Goal: Task Accomplishment & Management: Complete application form

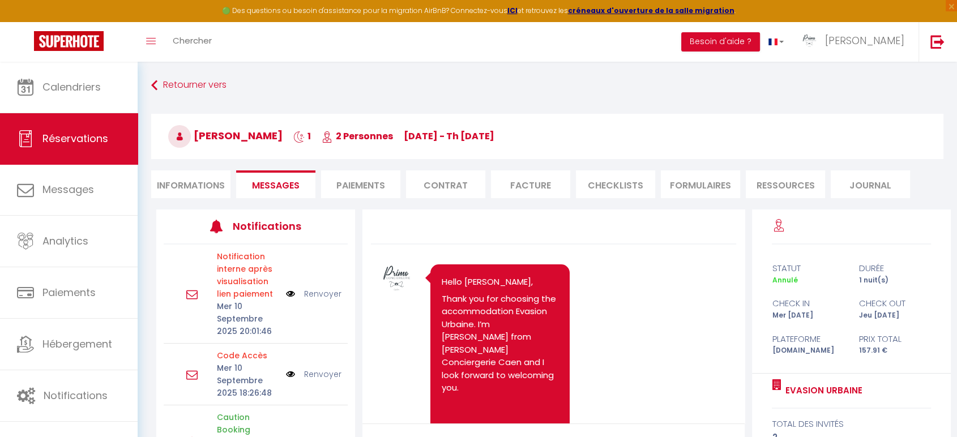
scroll to position [711, 0]
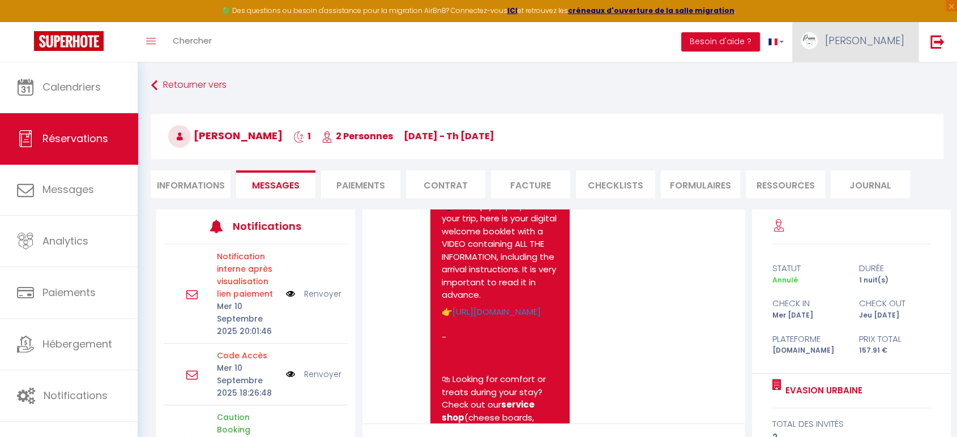
click at [898, 41] on span "[PERSON_NAME]" at bounding box center [864, 40] width 79 height 14
click at [861, 79] on link "Paramètres" at bounding box center [874, 78] width 84 height 19
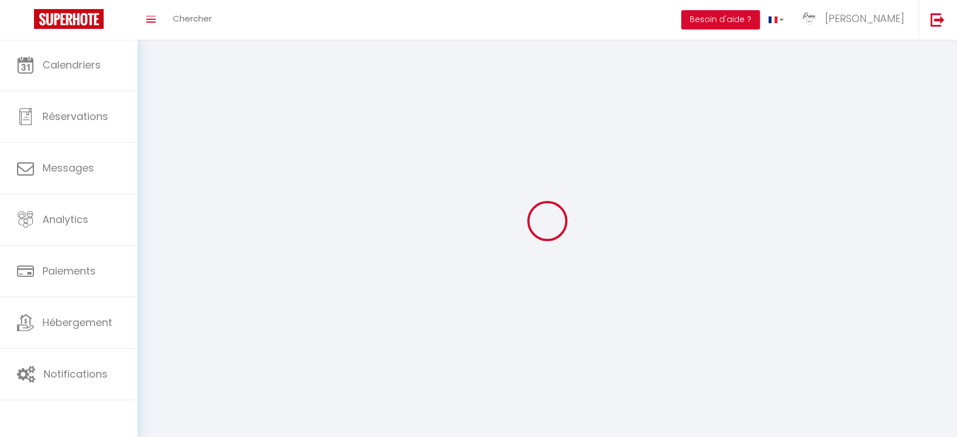
type input "[PERSON_NAME]"
type input "Fournier"
type input "0659230870"
type input "[STREET_ADDRESS][PERSON_NAME]"
type input "14000"
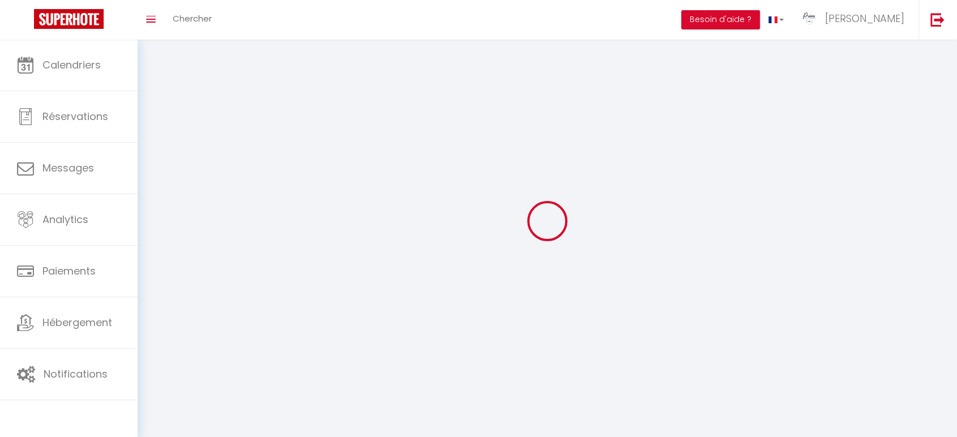
type input "[GEOGRAPHIC_DATA]"
type input "f7rC7ZWn0Q9wQx2uo9VRPghpF"
type input "yrlDXwnLK3EIEjF5KI4LxJ3K6"
type input "6TuT3RiiSGsl96LL"
type input "f7rC7ZWn0Q9wQx2uo9VRPghpF"
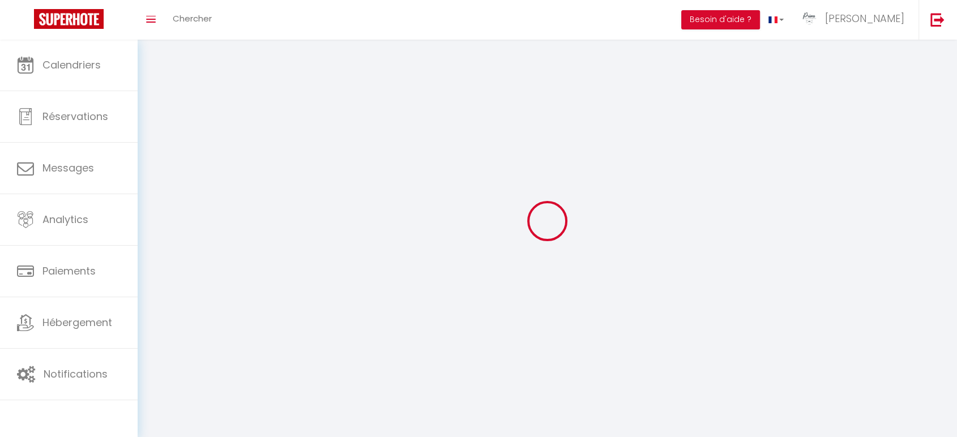
type input "yrlDXwnLK3EIEjF5KI4LxJ3K6"
type input "[URL][DOMAIN_NAME]"
select select "28"
select select "fr"
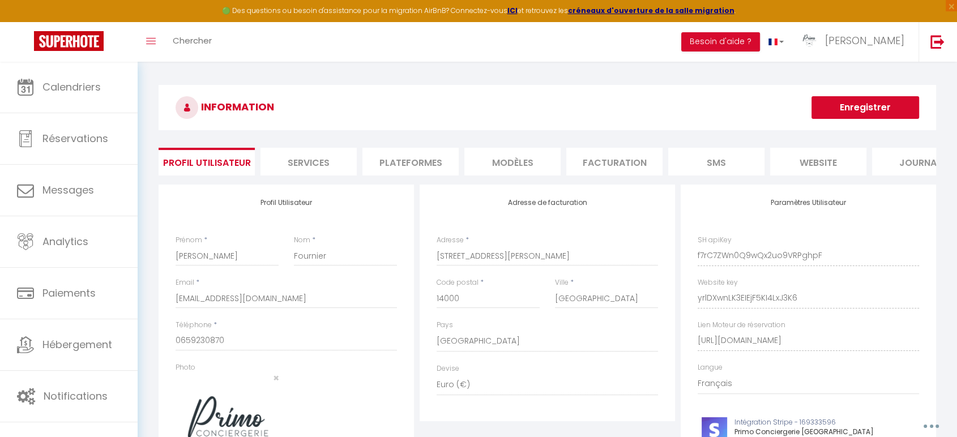
click at [428, 165] on li "Plateformes" at bounding box center [411, 162] width 96 height 28
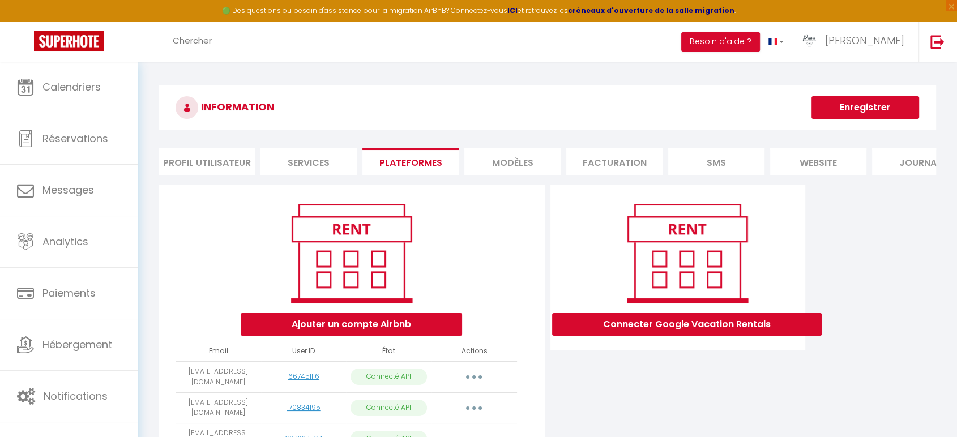
click at [406, 161] on li "Plateformes" at bounding box center [411, 162] width 96 height 28
click at [317, 156] on li "Services" at bounding box center [309, 162] width 96 height 28
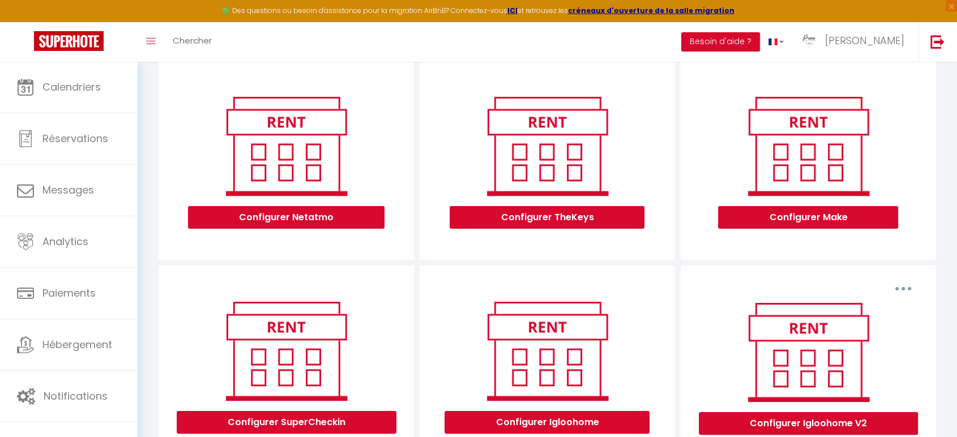
scroll to position [126, 0]
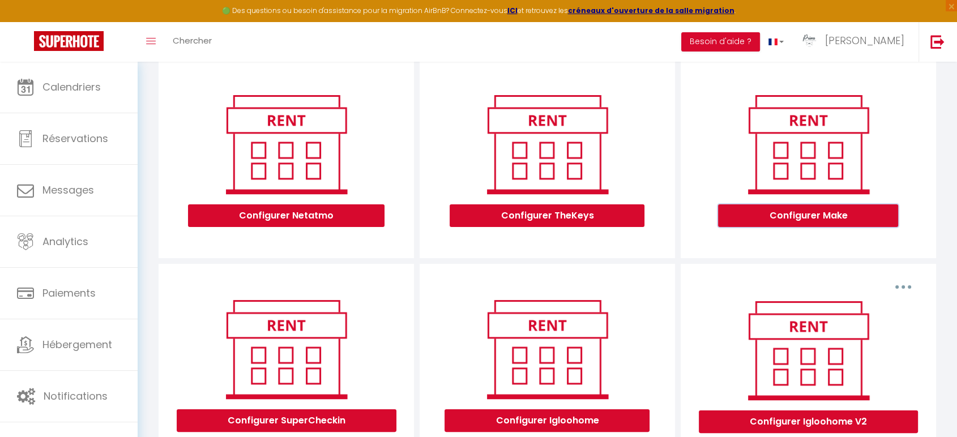
click at [846, 221] on button "Configurer Make" at bounding box center [808, 215] width 180 height 23
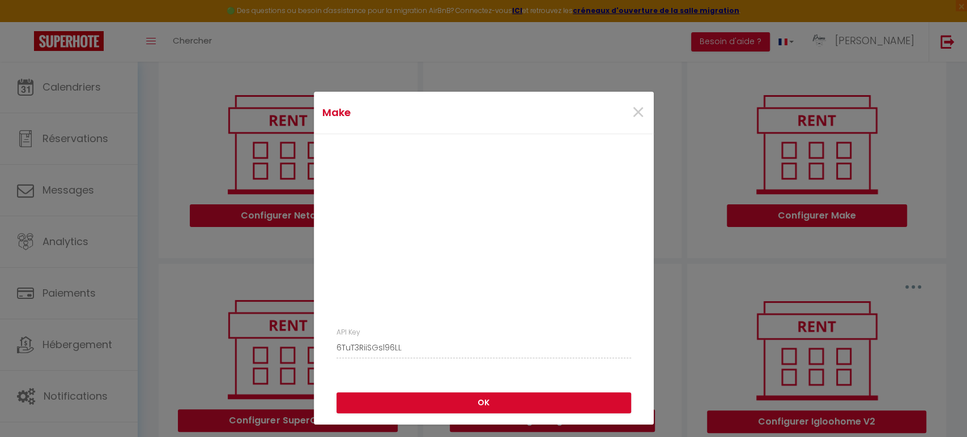
click at [323, 351] on div "API Key 6TuT3RiiSGsl96LL" at bounding box center [484, 257] width 340 height 247
click at [713, 86] on div "Make × API Key 6TuT3RiiSGsl96LL OK" at bounding box center [483, 218] width 967 height 437
click at [624, 108] on div "×" at bounding box center [596, 112] width 113 height 25
click at [631, 113] on span "×" at bounding box center [638, 113] width 14 height 34
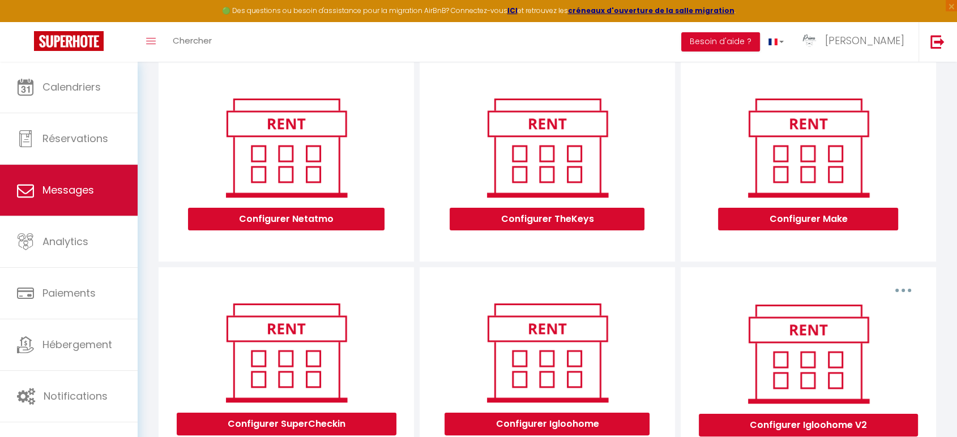
scroll to position [0, 0]
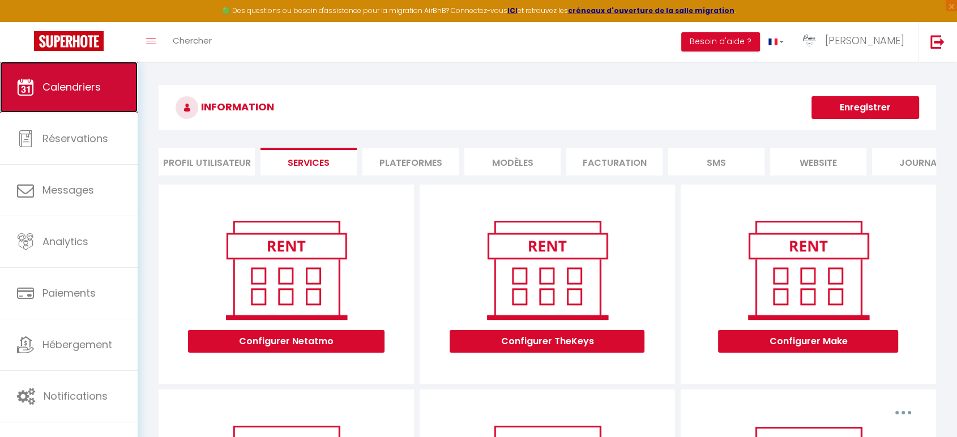
click at [50, 99] on link "Calendriers" at bounding box center [69, 87] width 138 height 51
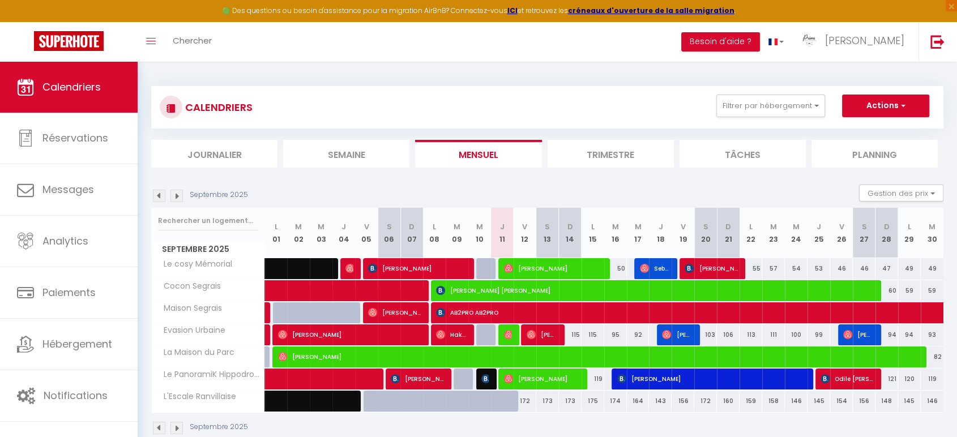
click at [591, 339] on div "115" at bounding box center [593, 335] width 23 height 21
type input "115"
type input "Lun 15 Septembre 2025"
type input "[DATE] Septembre 2025"
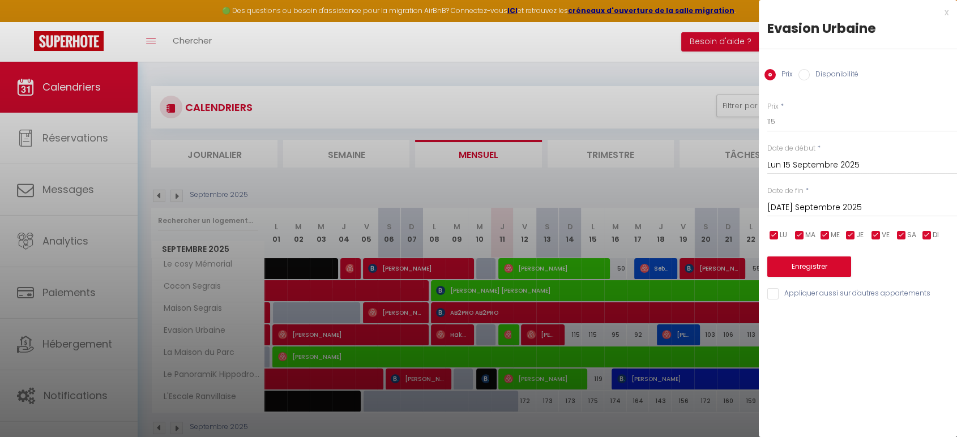
click at [943, 11] on div "x" at bounding box center [854, 13] width 190 height 14
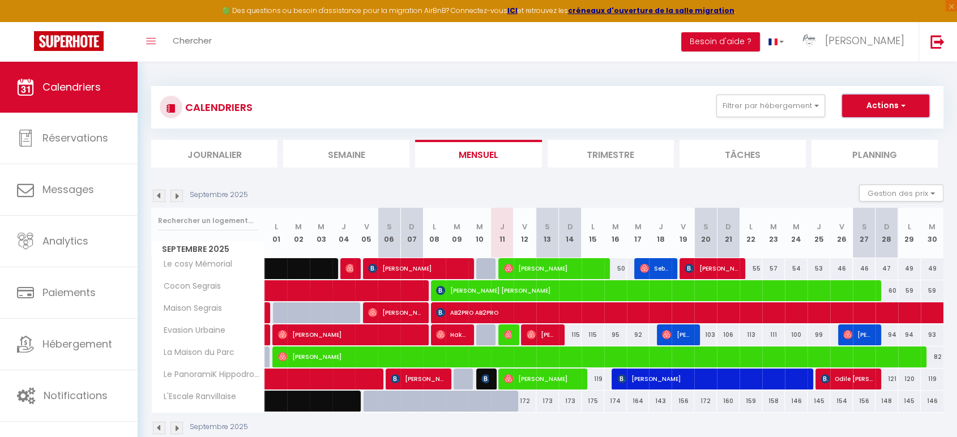
click at [900, 106] on span "button" at bounding box center [901, 105] width 7 height 11
click at [889, 127] on link "Nouvelle réservation" at bounding box center [874, 131] width 99 height 17
select select
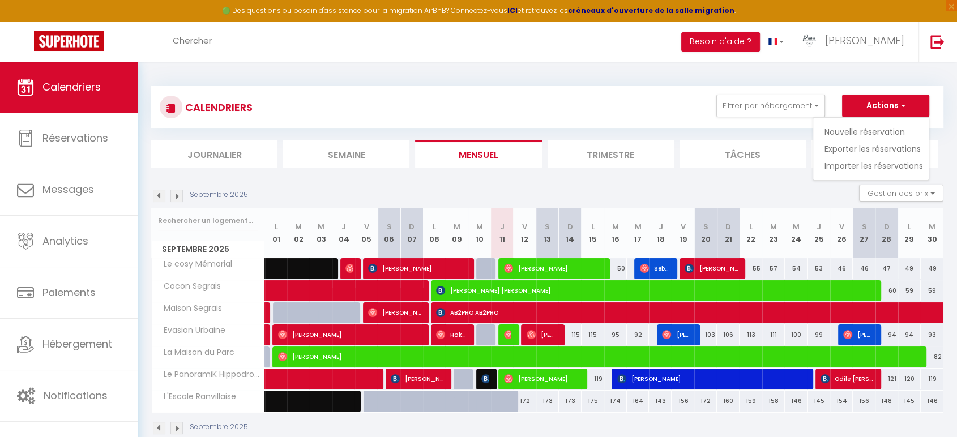
select select
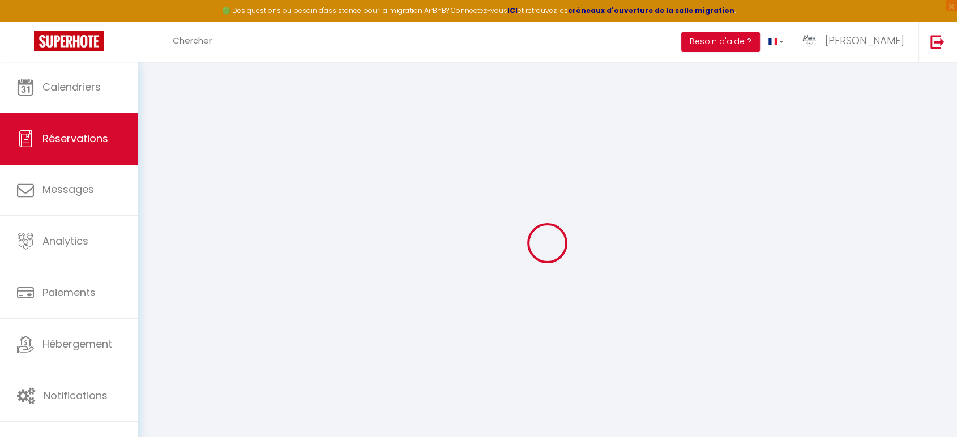
select select
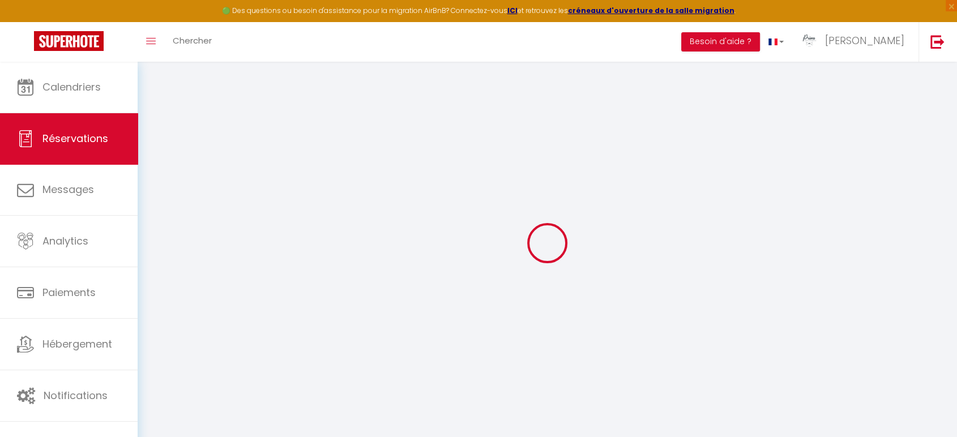
select select
checkbox input "false"
select select
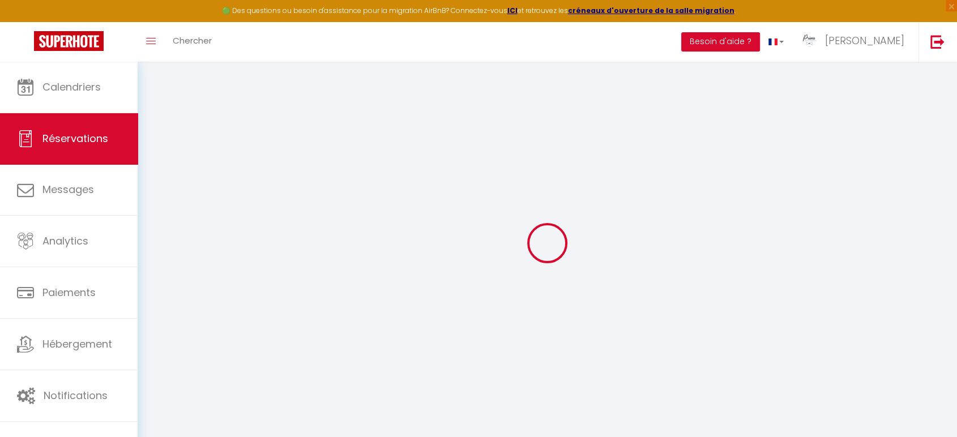
select select
checkbox input "false"
select select
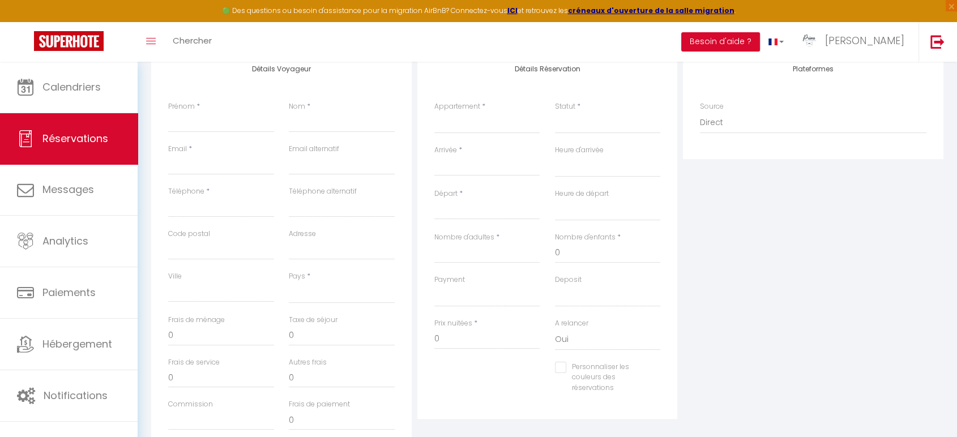
scroll to position [130, 0]
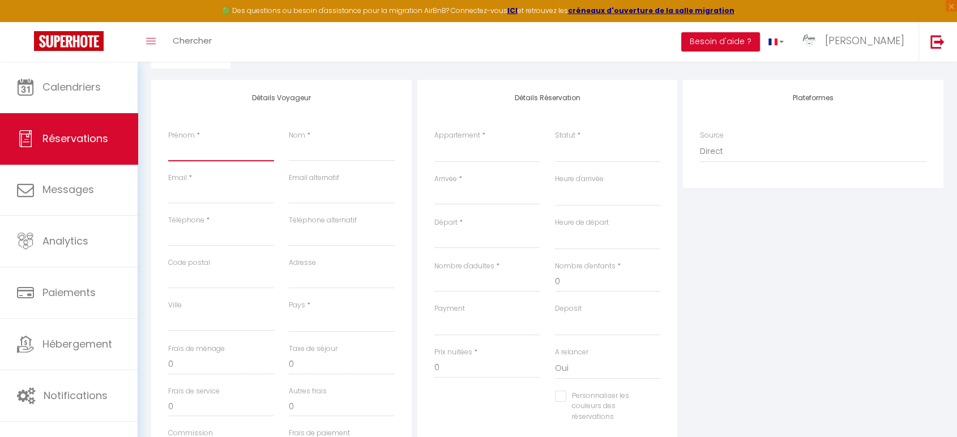
click at [186, 148] on input "Prénom" at bounding box center [221, 151] width 106 height 20
type input "T"
select select
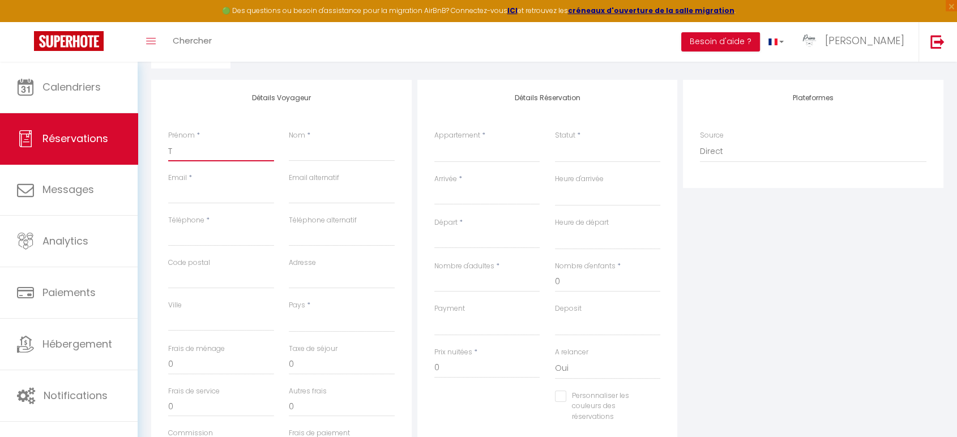
select select
checkbox input "false"
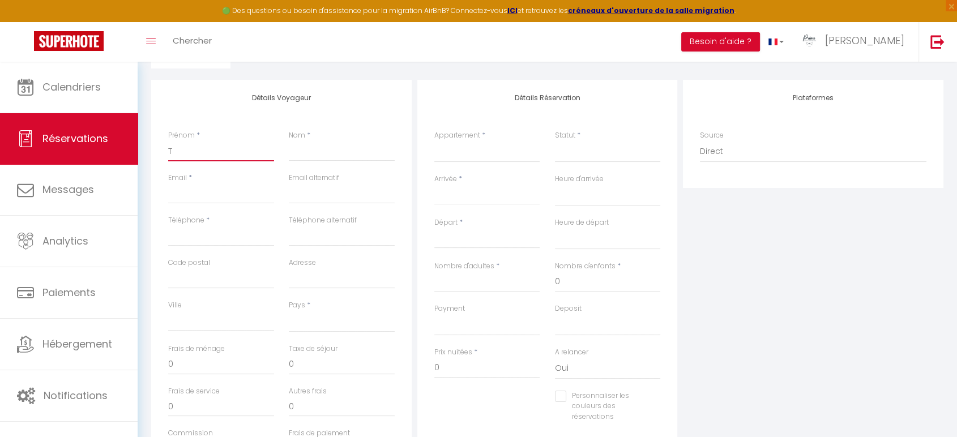
type input "Te"
select select
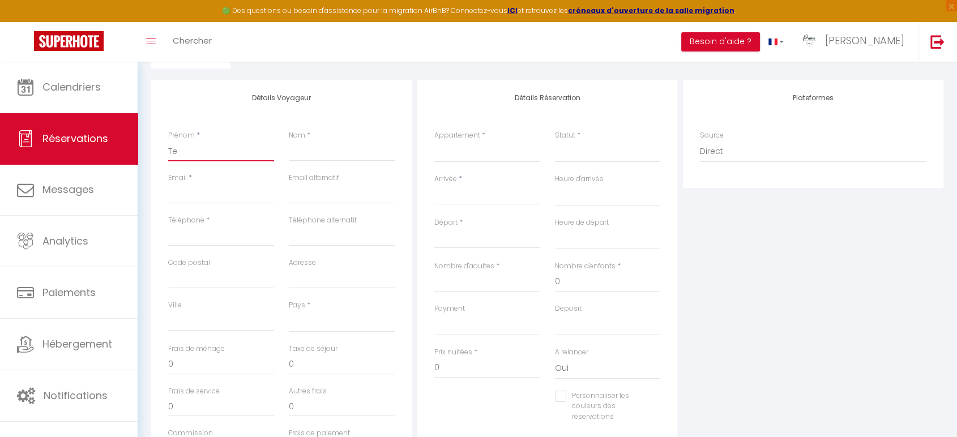
select select
checkbox input "false"
type input "Tes"
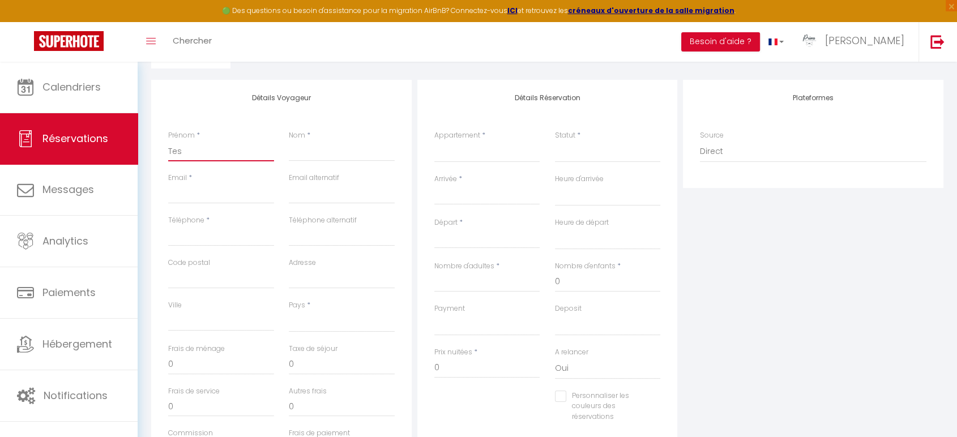
select select
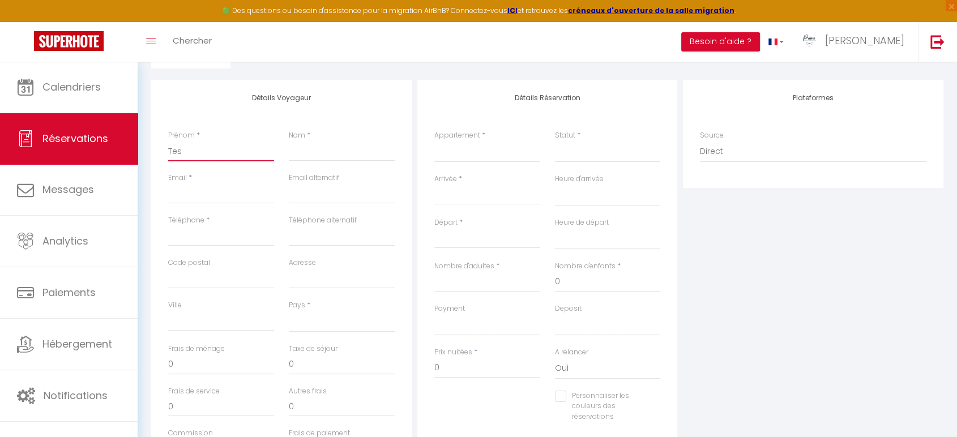
select select
checkbox input "false"
type input "Test"
select select
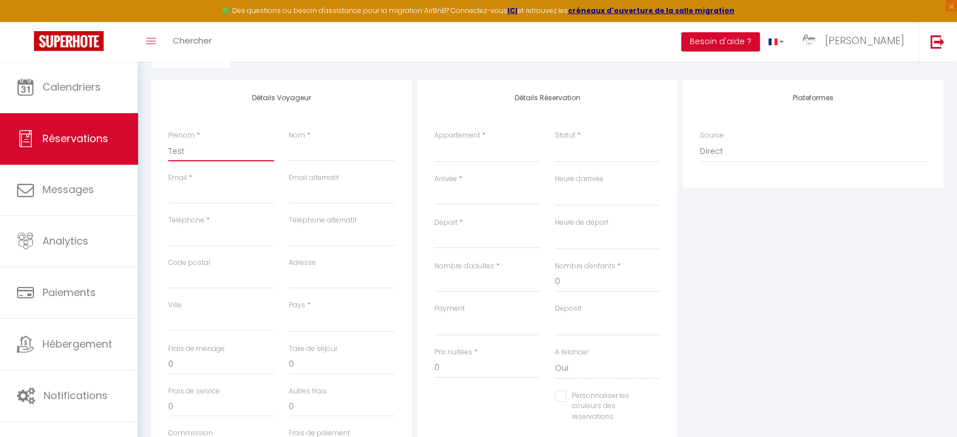
select select
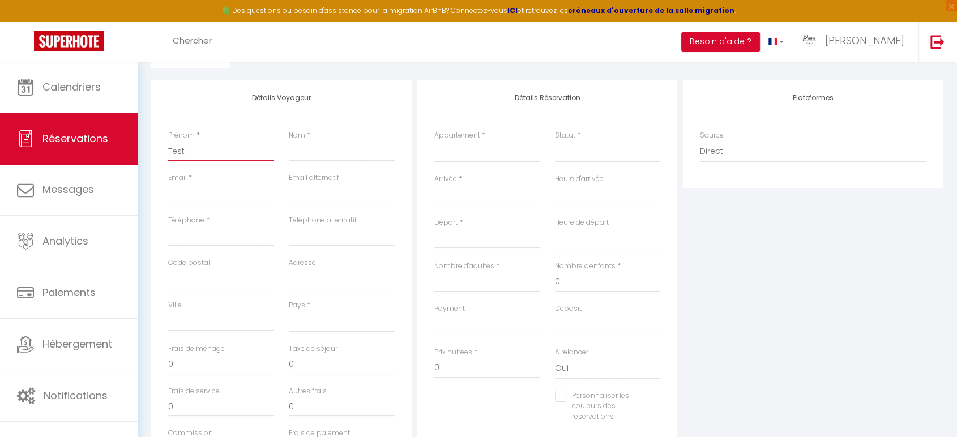
select select
checkbox input "false"
type input "Test"
type input "e"
select select
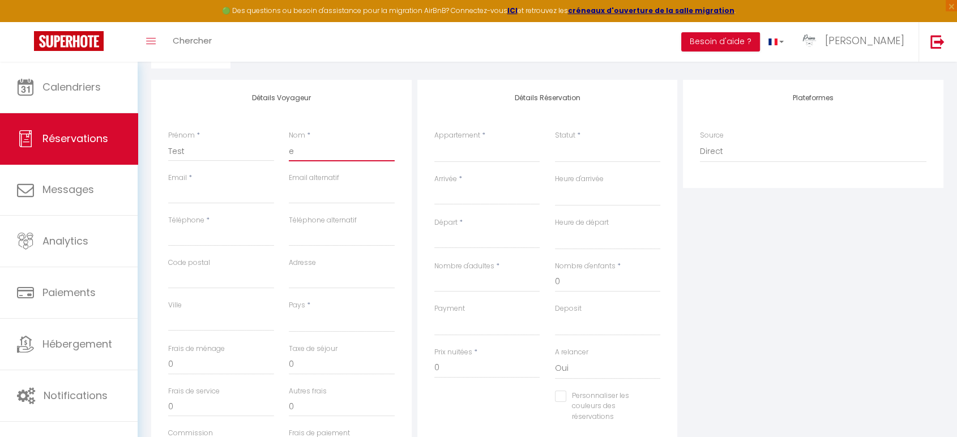
select select
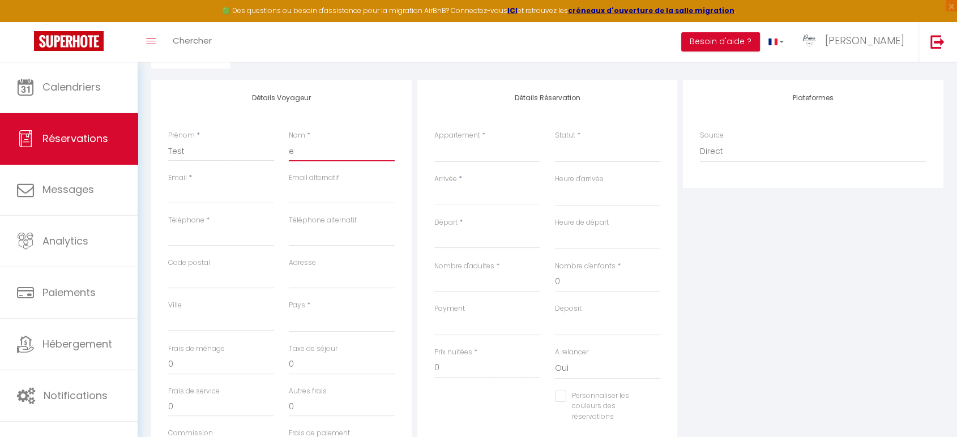
select select
checkbox input "false"
select select
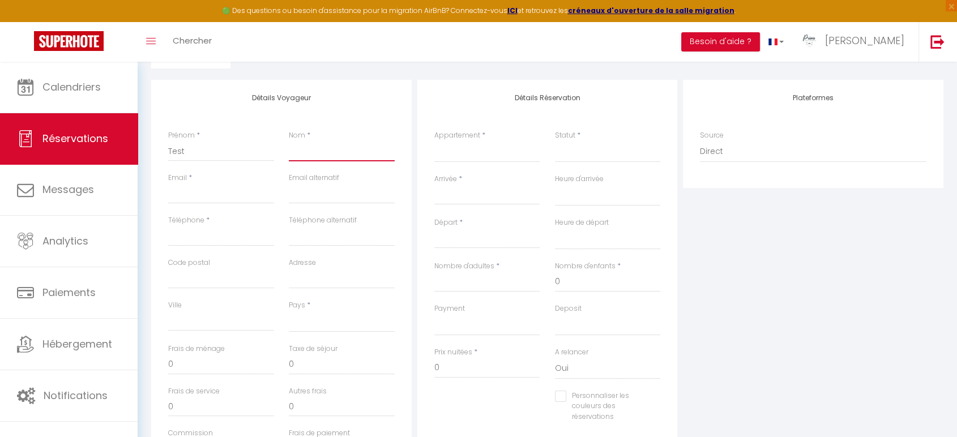
select select
checkbox input "false"
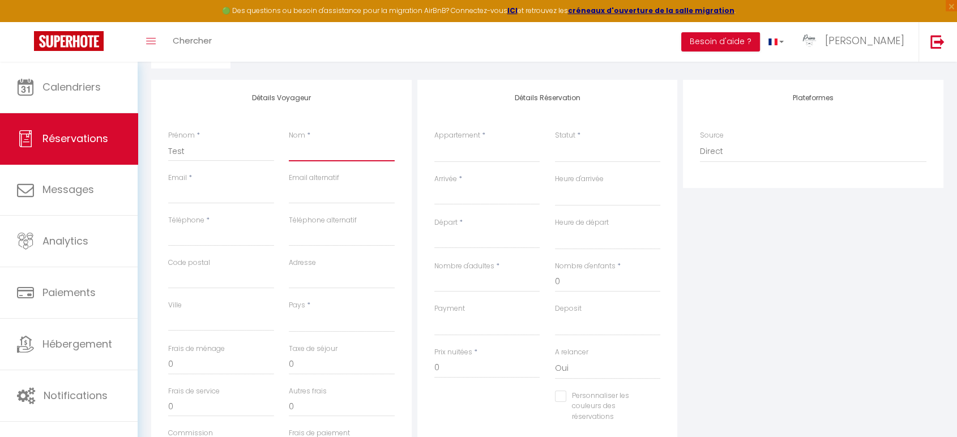
type input "T"
select select
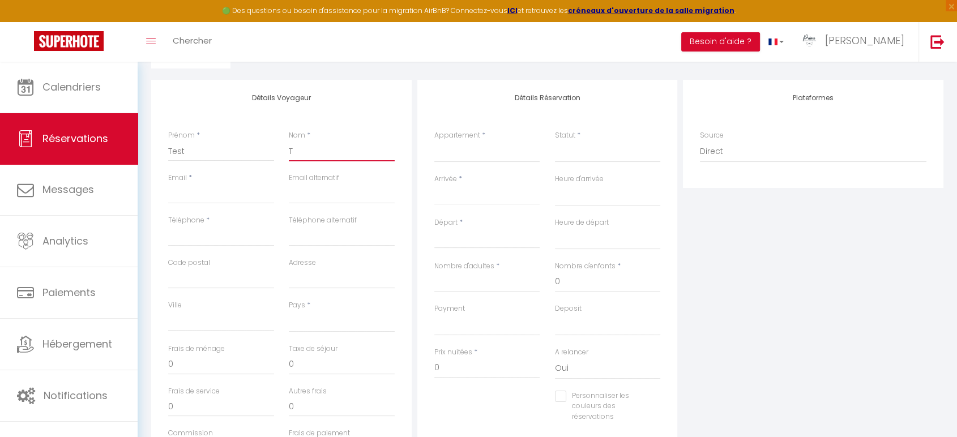
select select
checkbox input "false"
type input "Te"
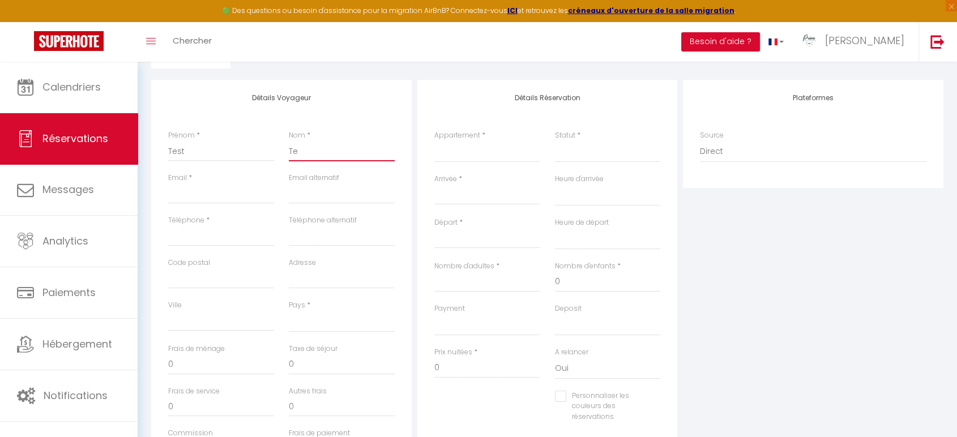
select select
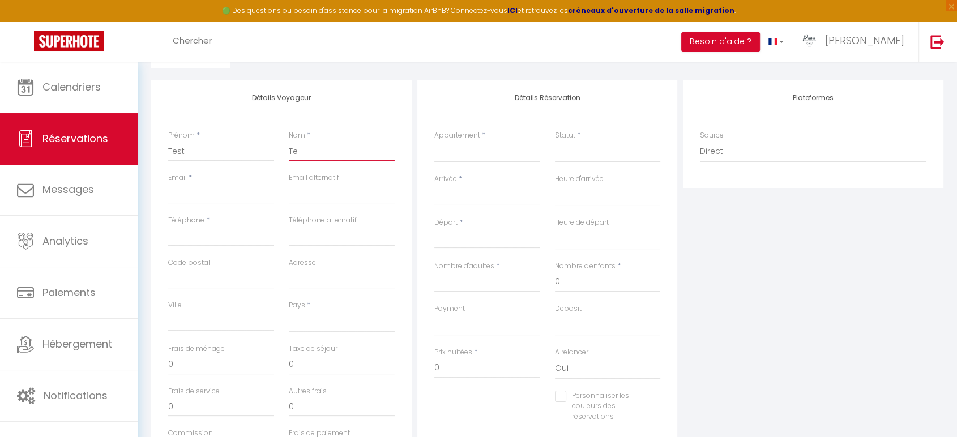
select select
checkbox input "false"
type input "Tes"
select select
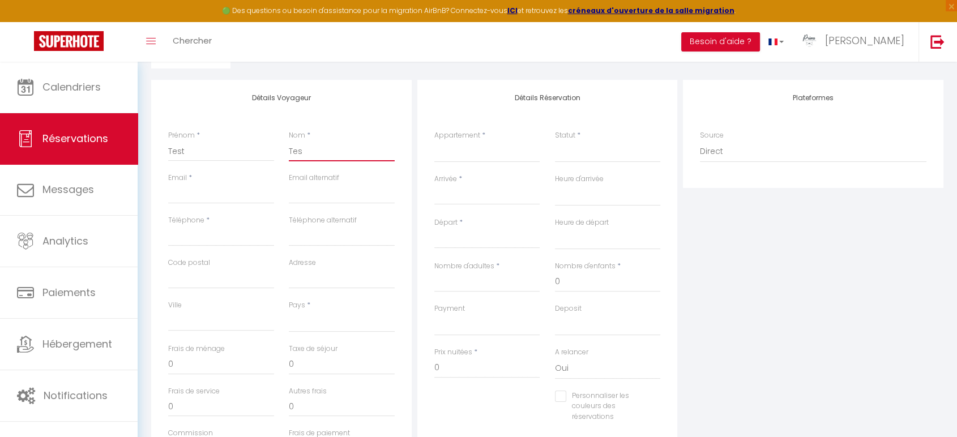
select select
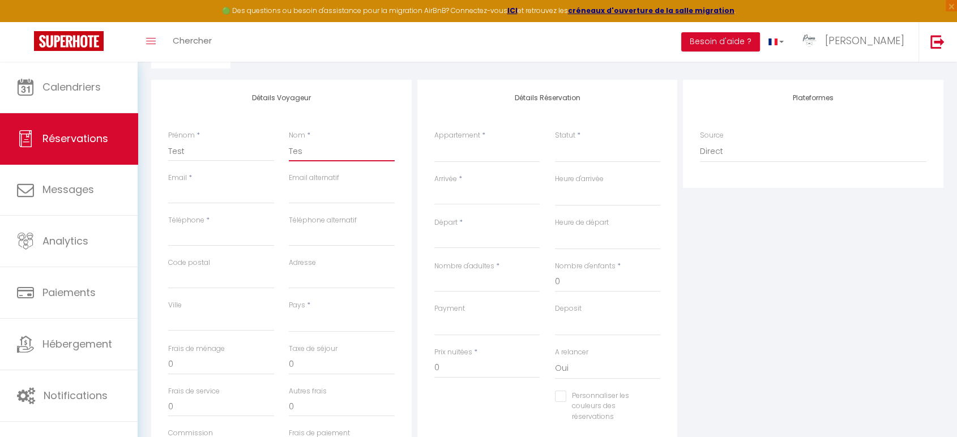
select select
checkbox input "false"
type input "Test"
select select
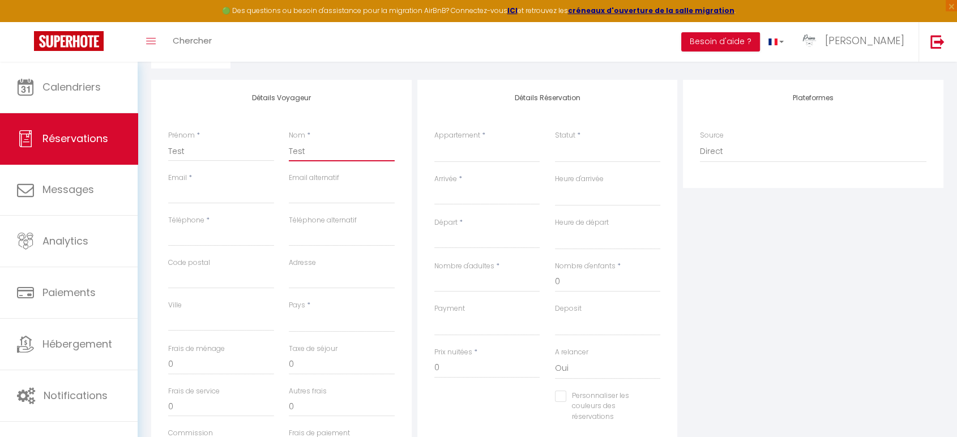
select select
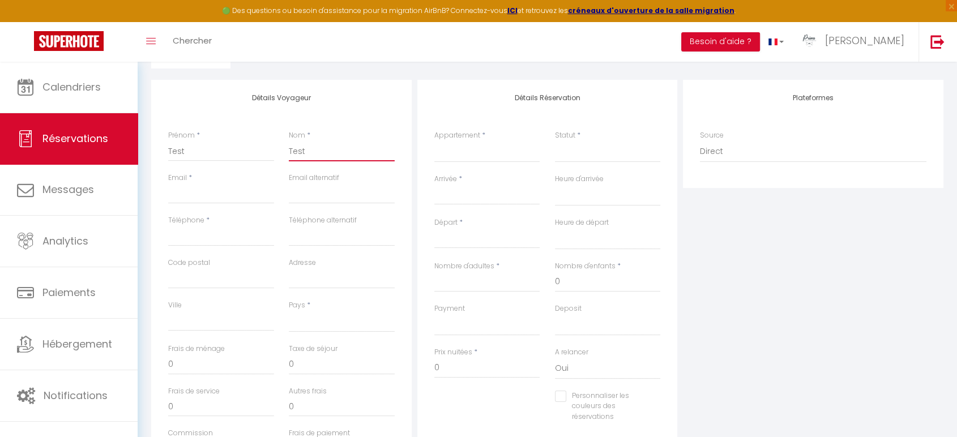
checkbox input "false"
type input "Test"
click at [240, 184] on input "Email client" at bounding box center [221, 194] width 106 height 20
type input "t"
select select
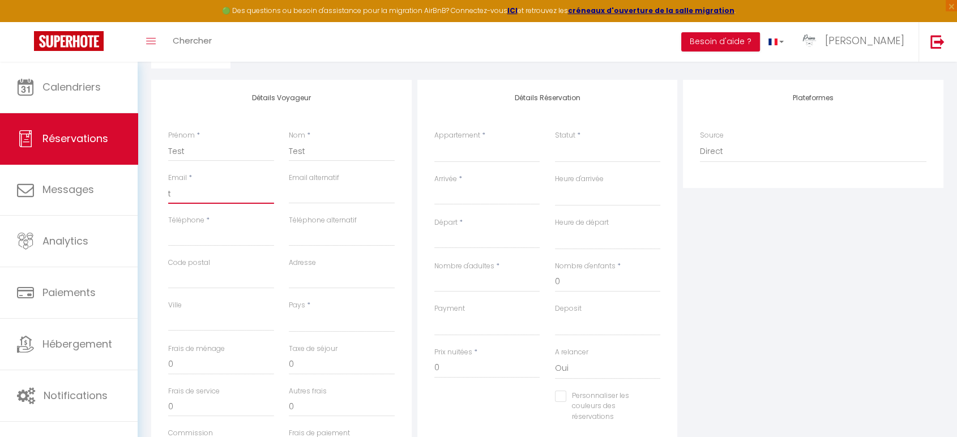
select select
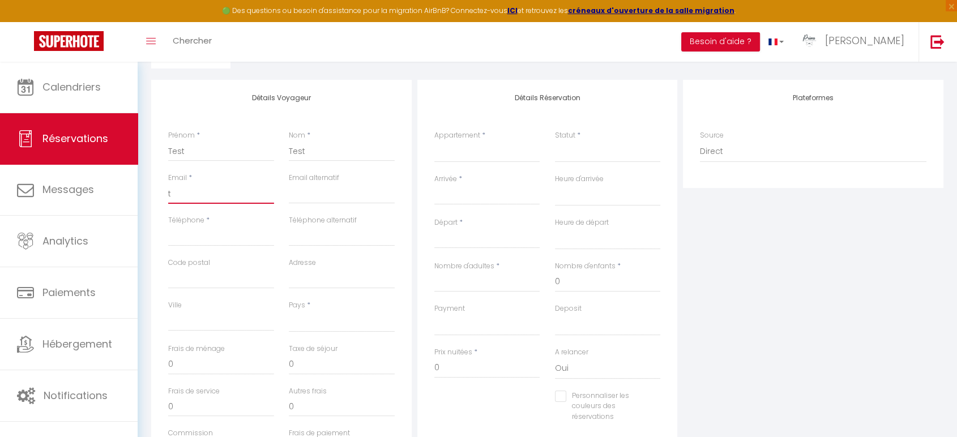
select select
checkbox input "false"
type input "te"
select select
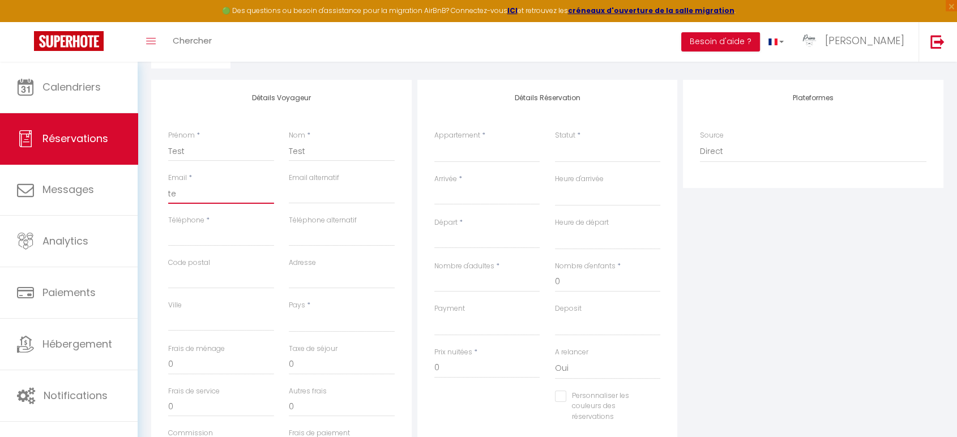
select select
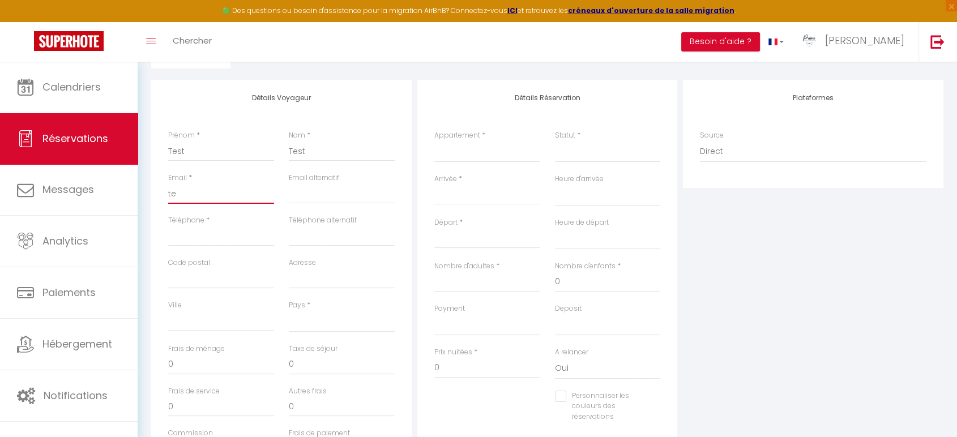
checkbox input "false"
type input "tes"
select select
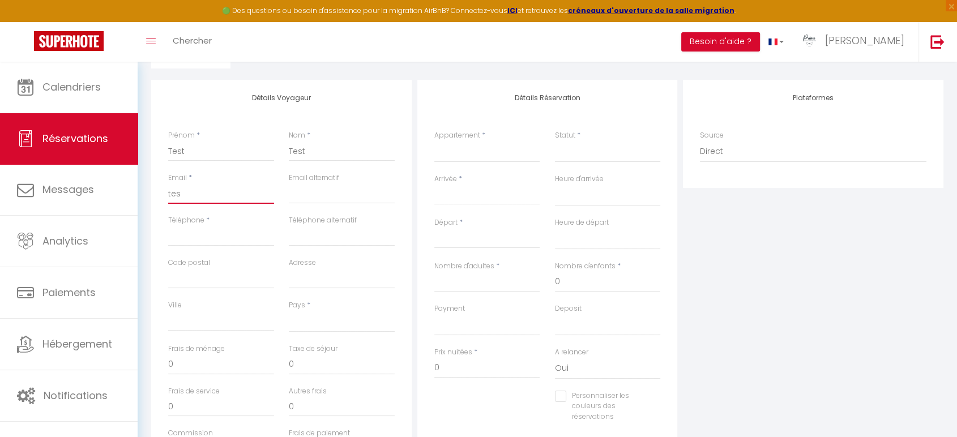
select select
checkbox input "false"
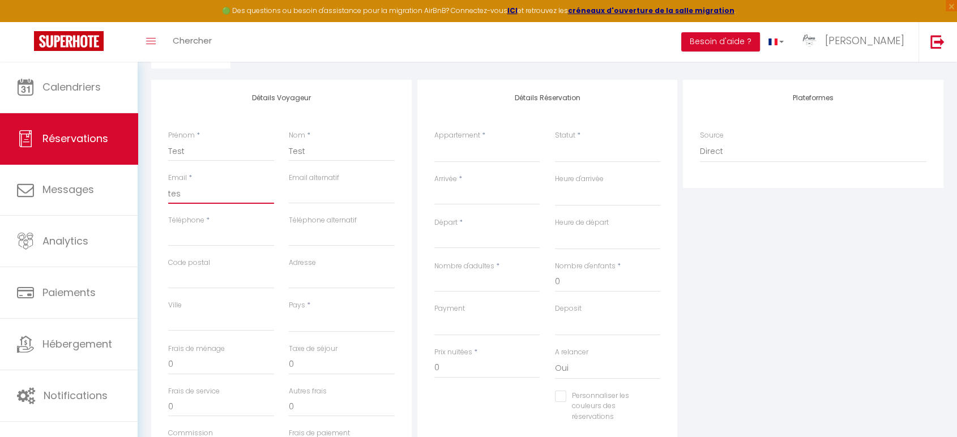
type input "test"
select select
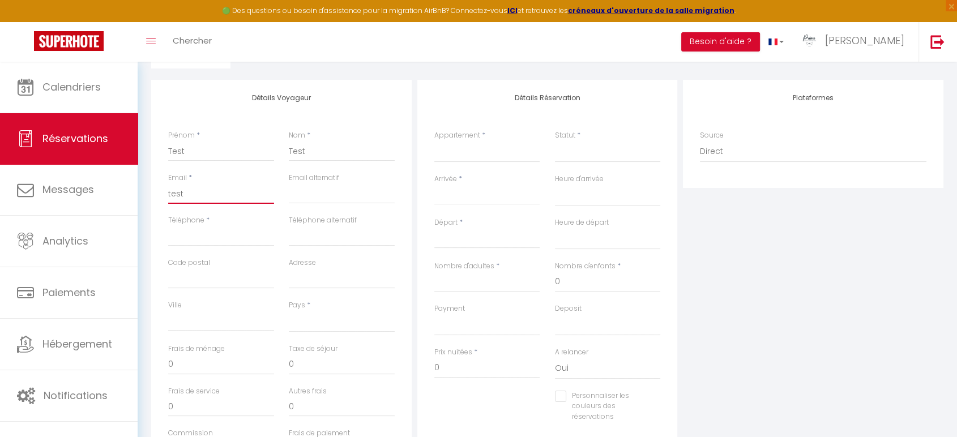
select select
checkbox input "false"
type input "test@"
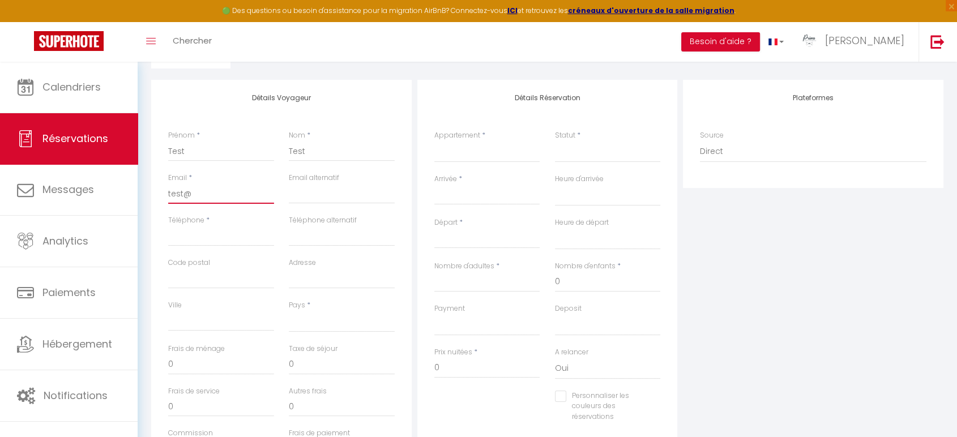
select select
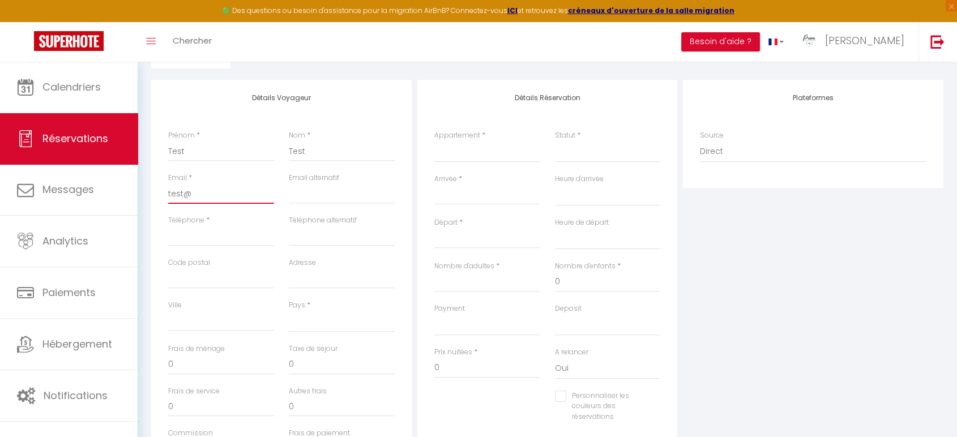
select select
checkbox input "false"
type input "test@g"
select select
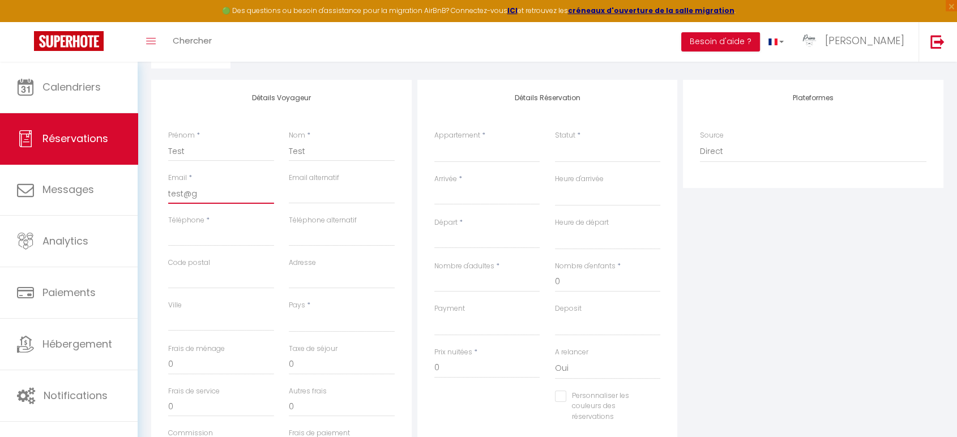
select select
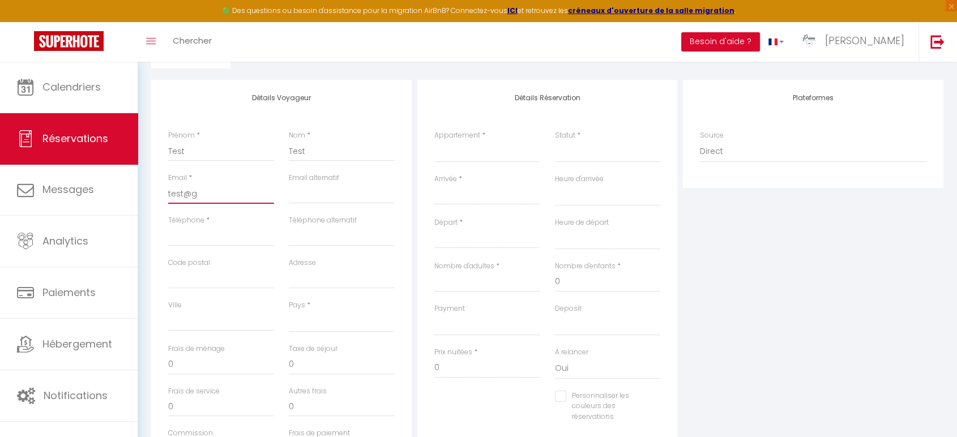
select select
checkbox input "false"
type input "test@go"
select select
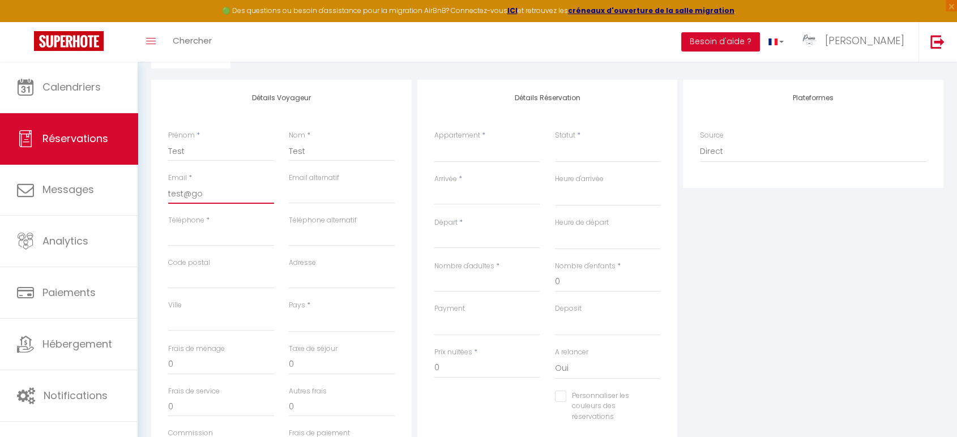
select select
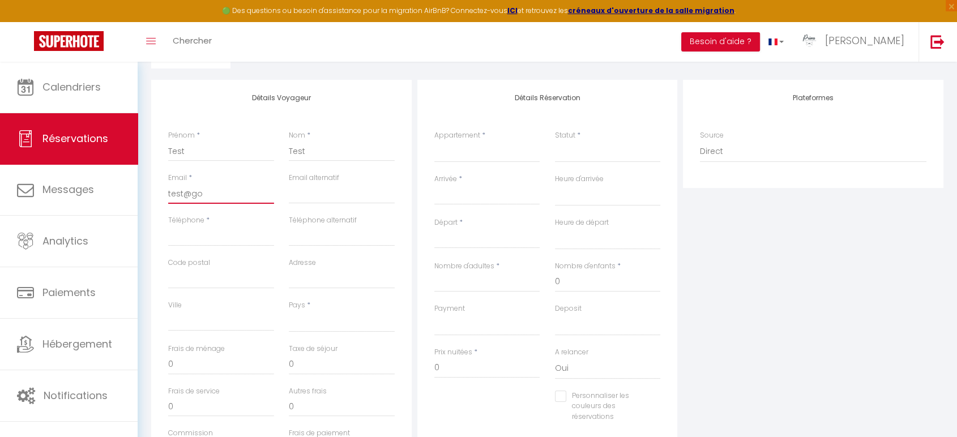
checkbox input "false"
type input "test@goo"
select select
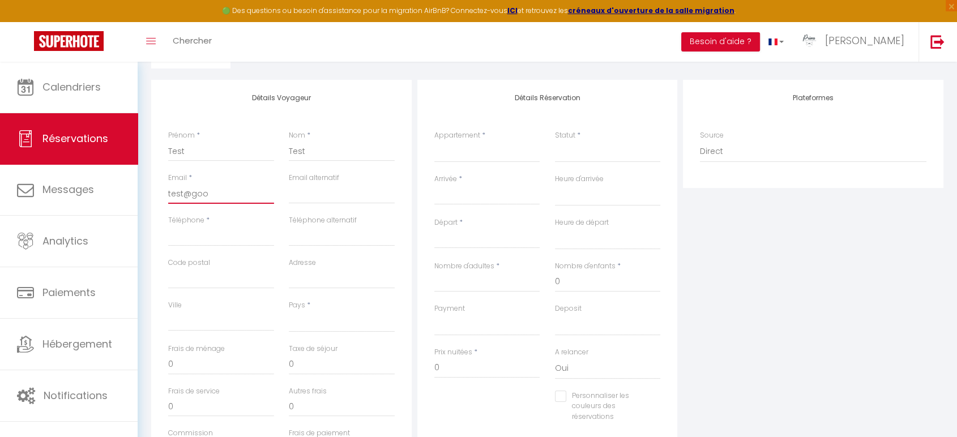
select select
checkbox input "false"
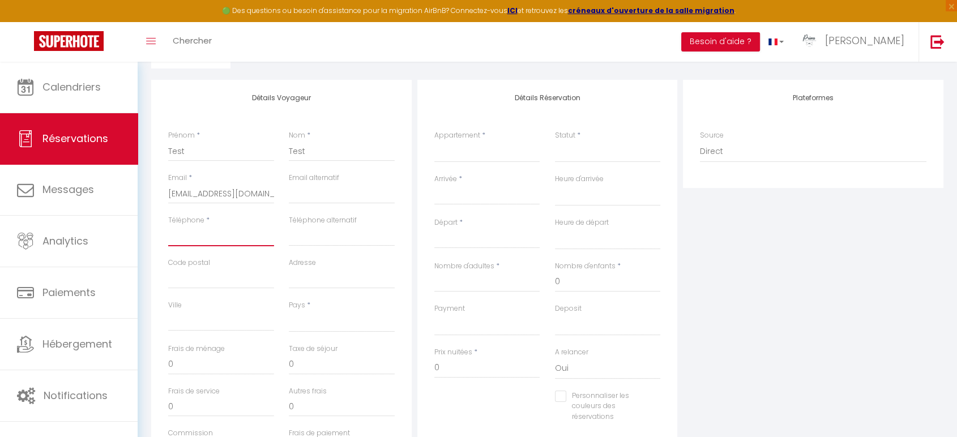
click at [238, 232] on input "Téléphone" at bounding box center [221, 236] width 106 height 20
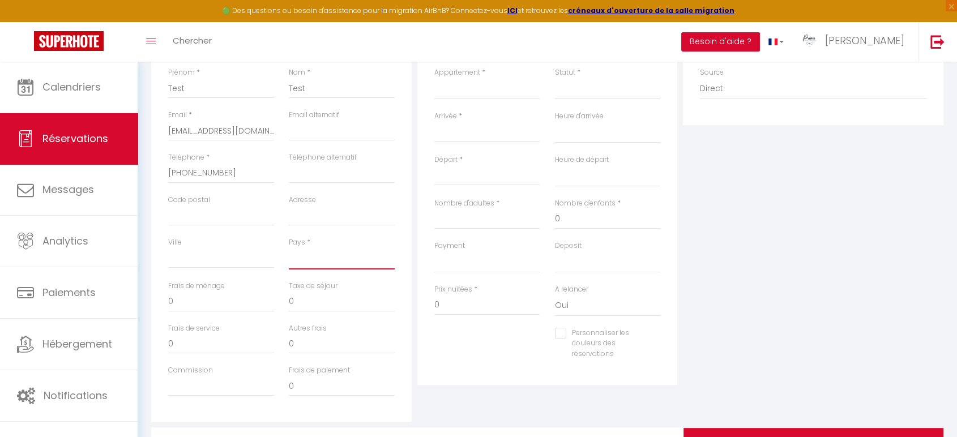
click at [339, 251] on select "[GEOGRAPHIC_DATA] [GEOGRAPHIC_DATA] [GEOGRAPHIC_DATA] [GEOGRAPHIC_DATA] [GEOGRA…" at bounding box center [342, 259] width 106 height 22
click at [341, 254] on select "[GEOGRAPHIC_DATA] [GEOGRAPHIC_DATA] [GEOGRAPHIC_DATA] [GEOGRAPHIC_DATA] [GEOGRA…" at bounding box center [342, 259] width 106 height 22
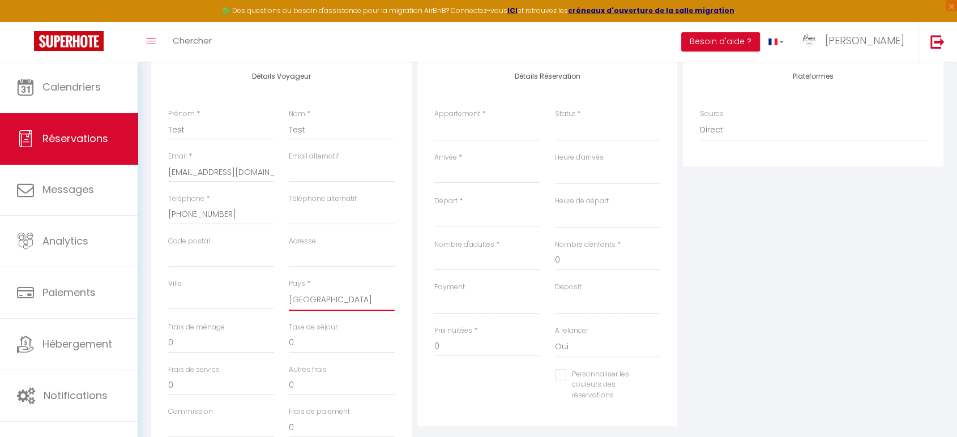
scroll to position [130, 0]
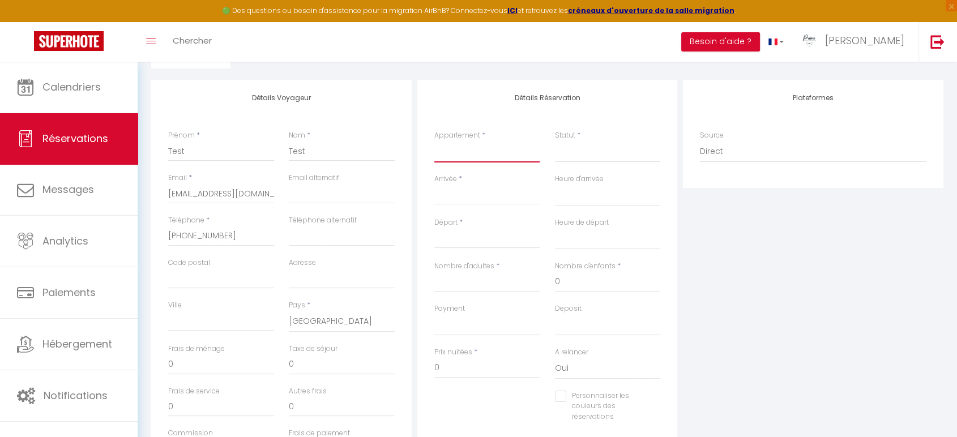
click at [492, 158] on select "Le cosy Mémorial La Maison du [GEOGRAPHIC_DATA] Hippodrome L'Escale Ranvillaise…" at bounding box center [487, 152] width 106 height 22
click at [434, 141] on select "Le cosy Mémorial La Maison du [GEOGRAPHIC_DATA] Hippodrome L'Escale Ranvillaise…" at bounding box center [487, 152] width 106 height 22
click at [585, 157] on select "Confirmé Non Confirmé [PERSON_NAME] par le voyageur No Show Request" at bounding box center [608, 152] width 106 height 22
click at [555, 141] on select "Confirmé Non Confirmé [PERSON_NAME] par le voyageur No Show Request" at bounding box center [608, 152] width 106 height 22
click at [479, 200] on input "Arrivée" at bounding box center [487, 196] width 106 height 15
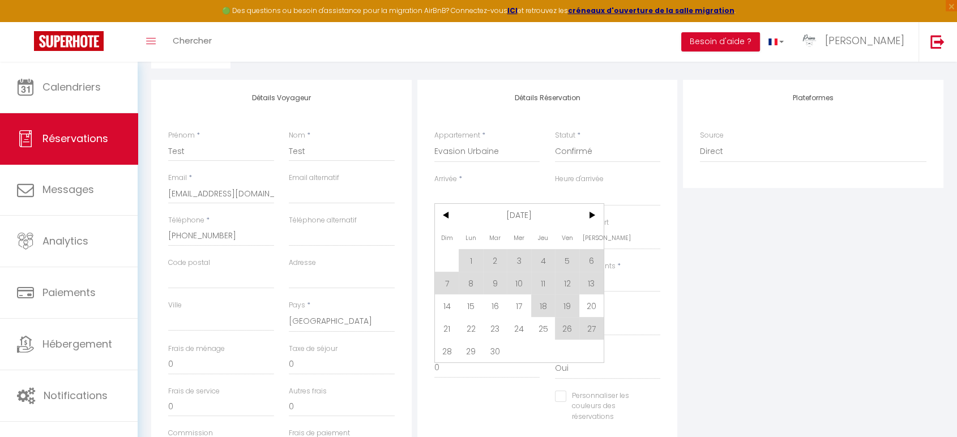
click at [480, 195] on input "Arrivée" at bounding box center [487, 196] width 106 height 15
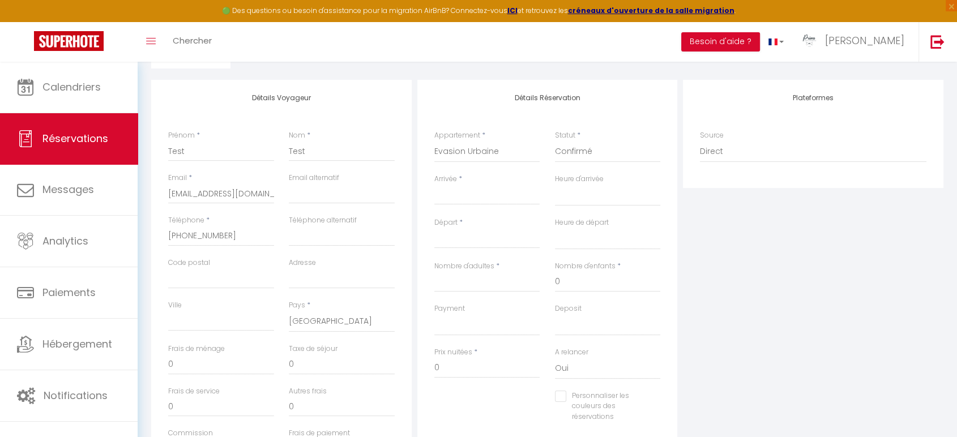
click at [481, 198] on input "Arrivée" at bounding box center [487, 196] width 106 height 15
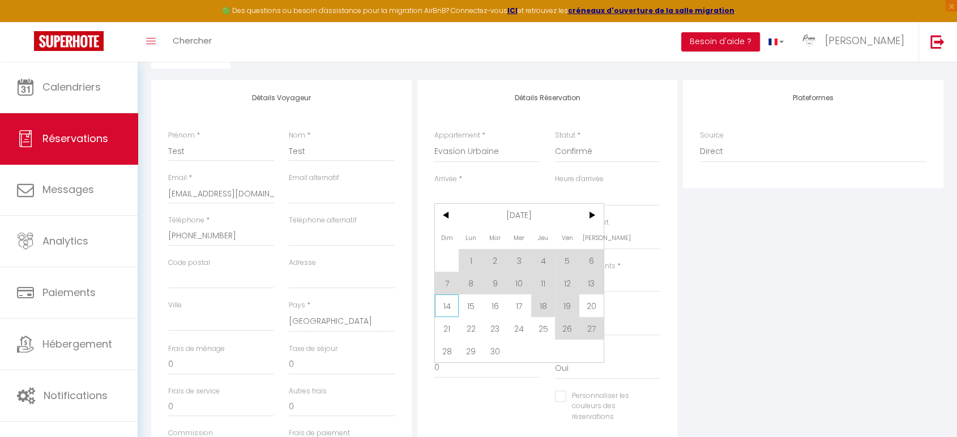
click at [449, 307] on span "14" at bounding box center [447, 306] width 24 height 23
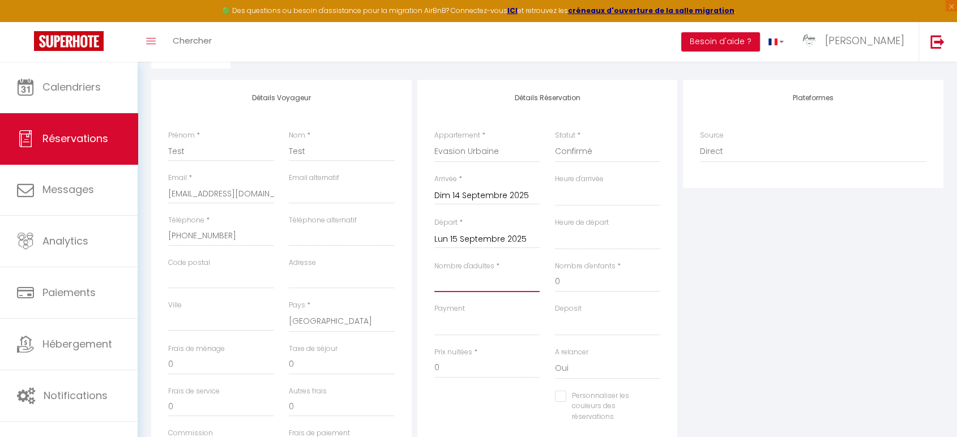
click at [495, 285] on input "Nombre d'adultes" at bounding box center [487, 282] width 106 height 20
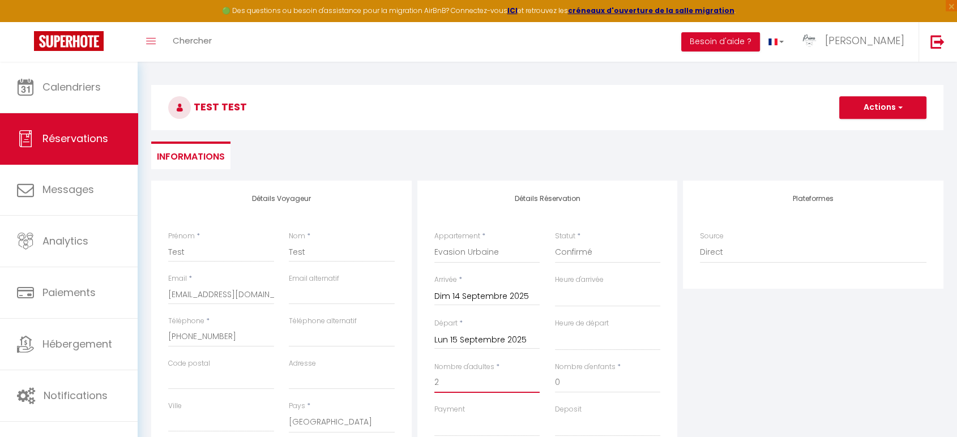
scroll to position [4, 0]
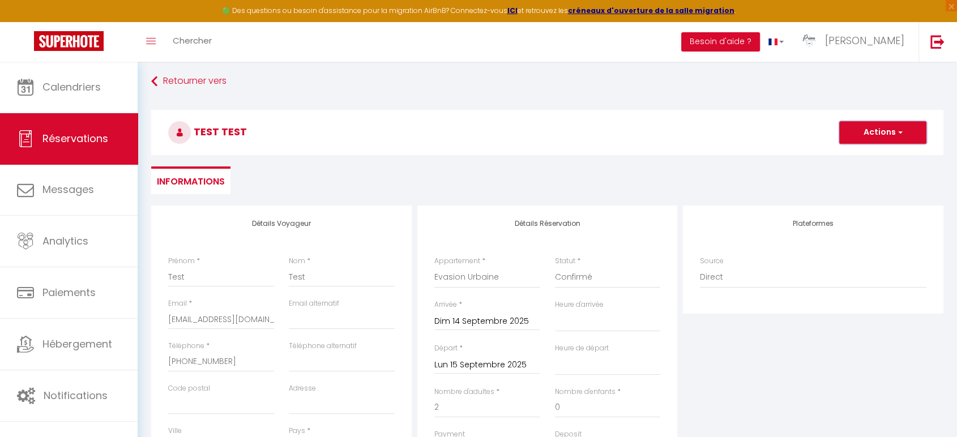
click at [888, 133] on button "Actions" at bounding box center [882, 132] width 87 height 23
click at [872, 154] on link "Enregistrer" at bounding box center [871, 157] width 89 height 15
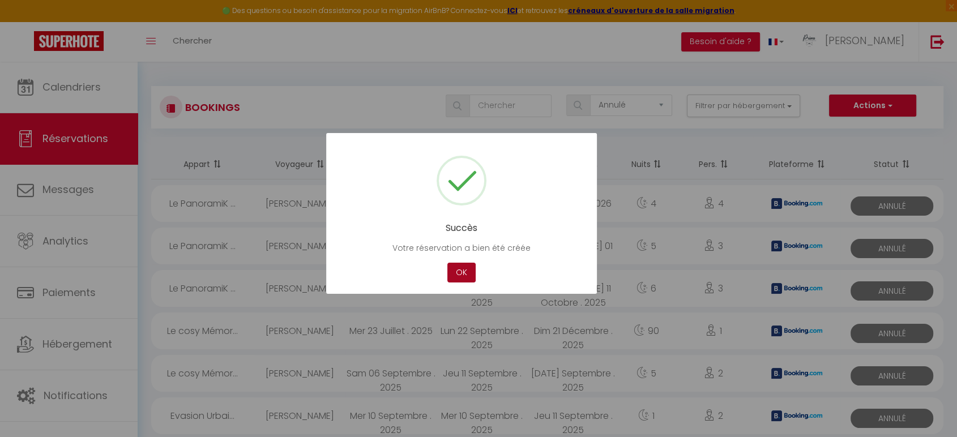
drag, startPoint x: 464, startPoint y: 280, endPoint x: 460, endPoint y: 273, distance: 7.9
click at [464, 279] on button "OK" at bounding box center [461, 273] width 28 height 20
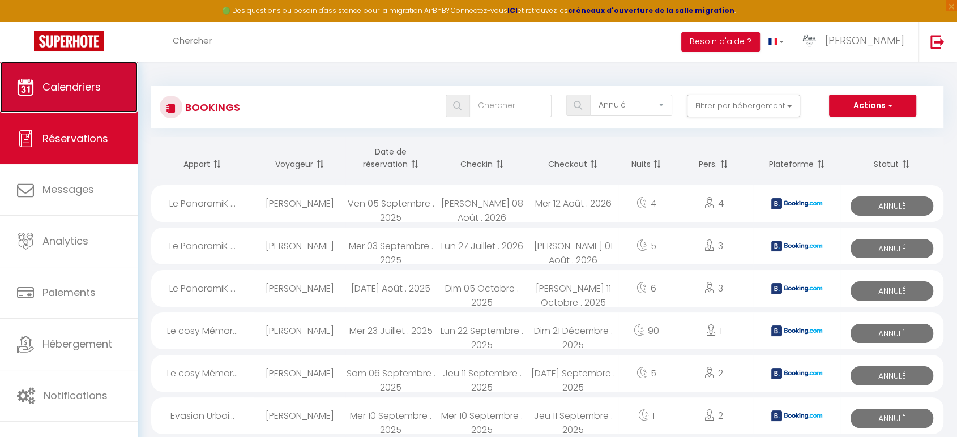
click at [71, 86] on span "Calendriers" at bounding box center [71, 87] width 58 height 14
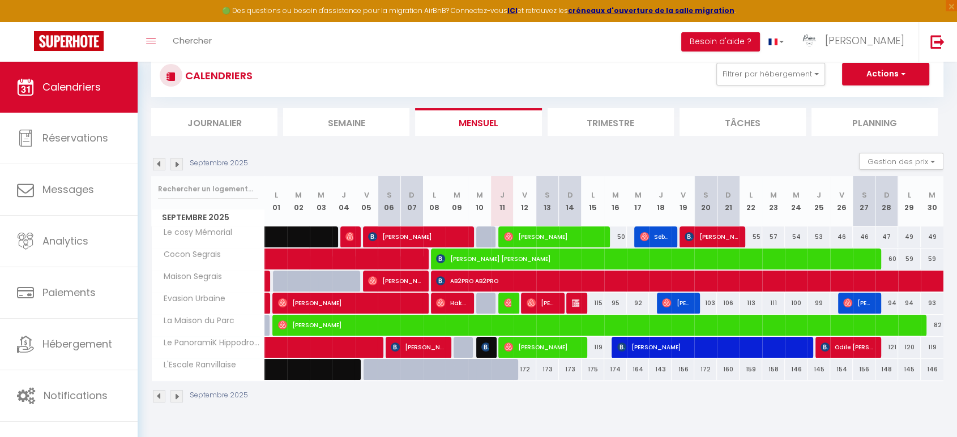
scroll to position [62, 0]
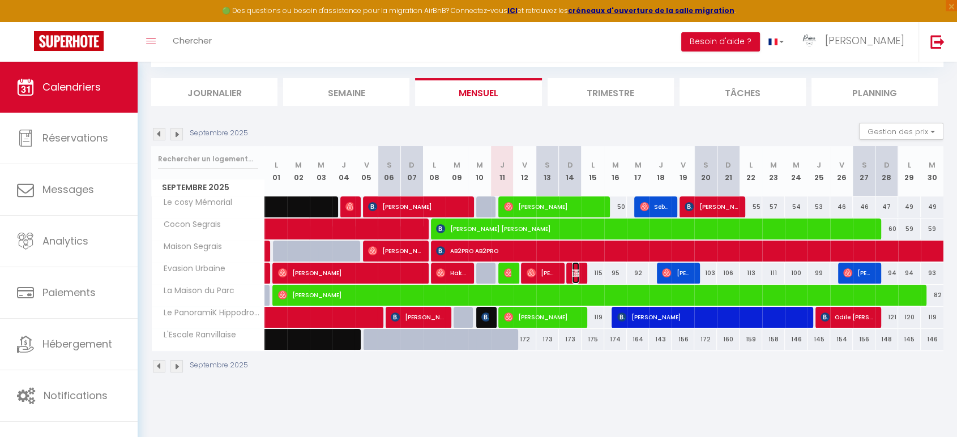
click at [577, 274] on img at bounding box center [576, 272] width 9 height 9
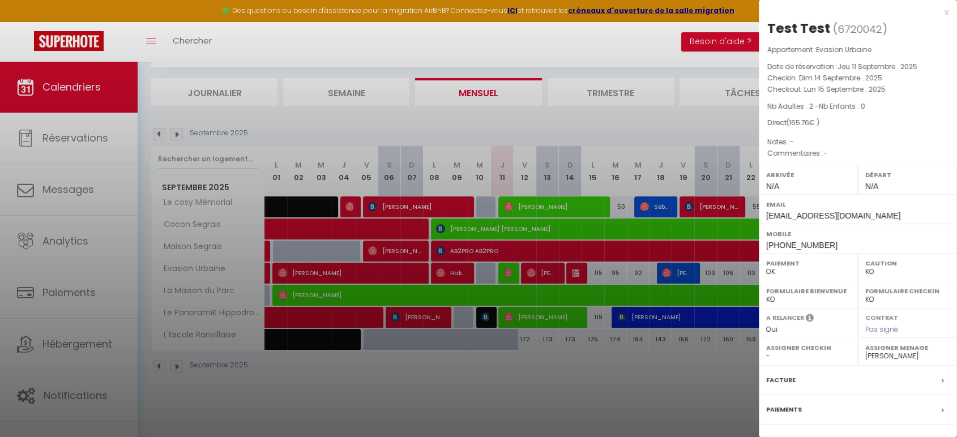
click at [578, 274] on div at bounding box center [478, 218] width 957 height 437
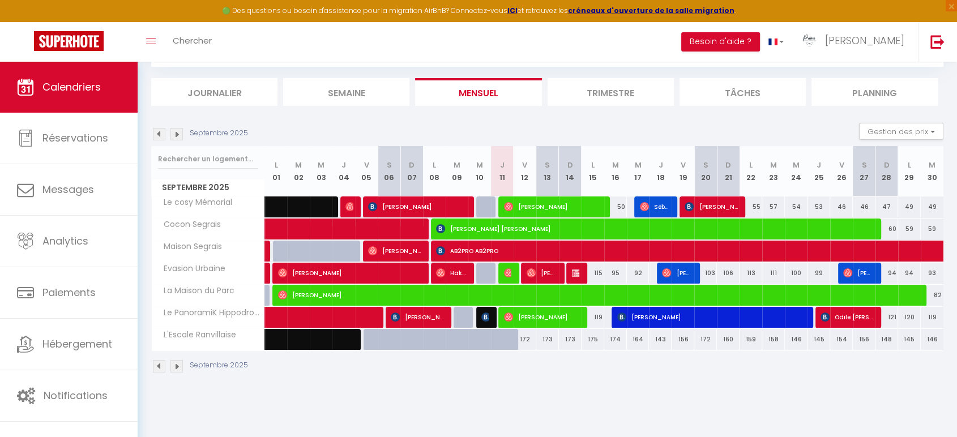
click at [578, 274] on body "🟢 Des questions ou besoin d'assistance pour la migration AirBnB? Connectez-vous…" at bounding box center [478, 218] width 957 height 437
click at [578, 274] on img at bounding box center [576, 272] width 9 height 9
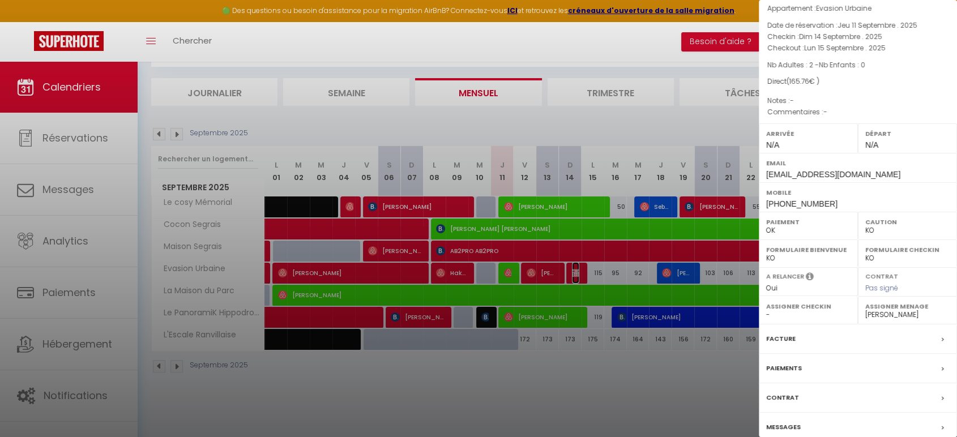
scroll to position [89, 0]
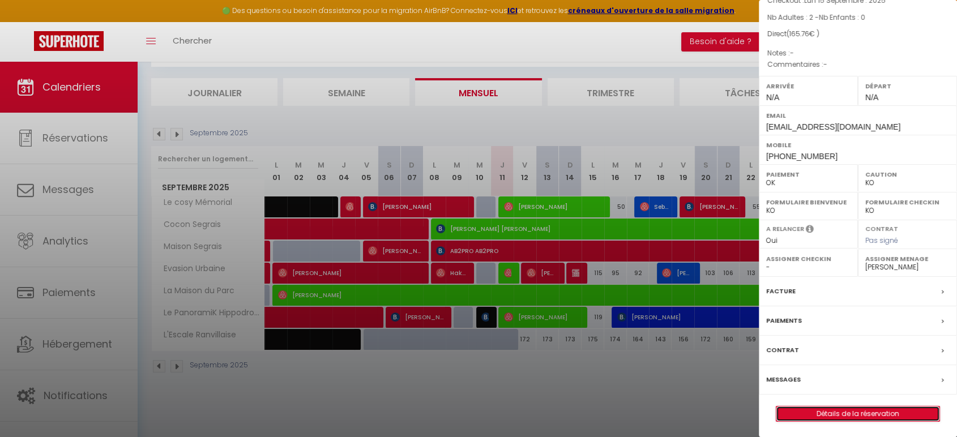
click at [862, 415] on link "Détails de la réservation" at bounding box center [858, 414] width 163 height 15
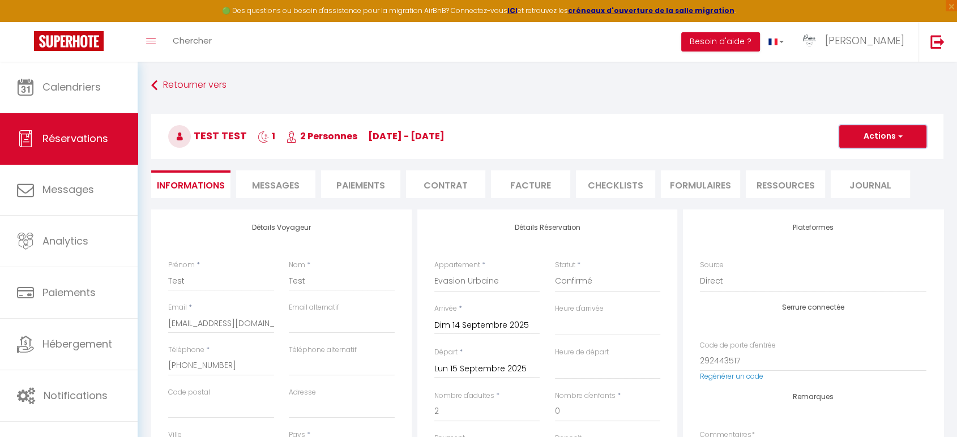
click at [898, 139] on span "button" at bounding box center [899, 136] width 7 height 10
click at [856, 190] on link "Supprimer" at bounding box center [871, 191] width 89 height 15
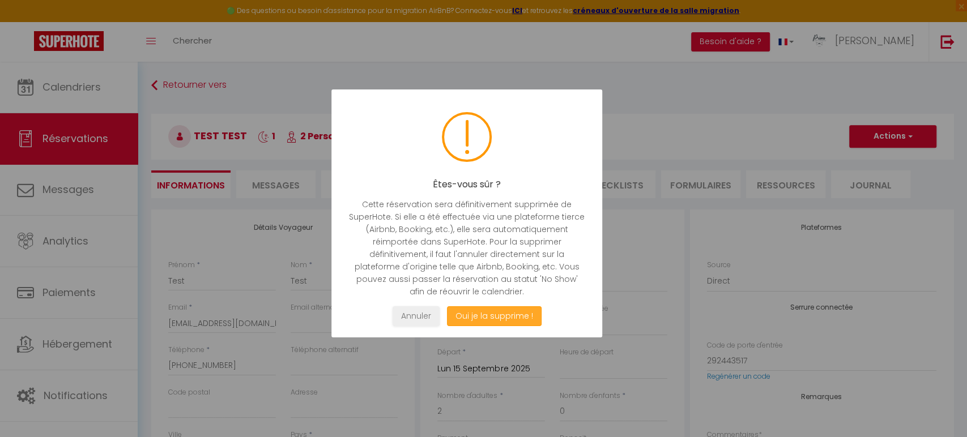
click at [476, 318] on button "Oui je la supprime !" at bounding box center [493, 316] width 95 height 20
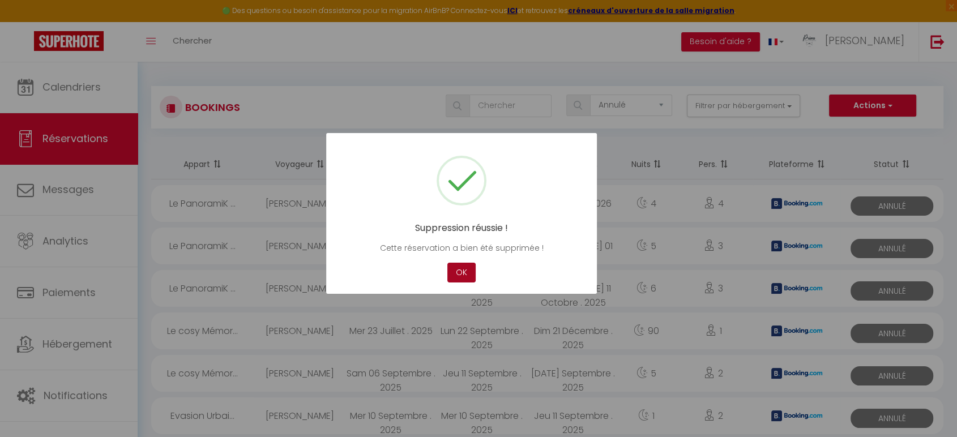
click at [466, 272] on button "OK" at bounding box center [461, 273] width 28 height 20
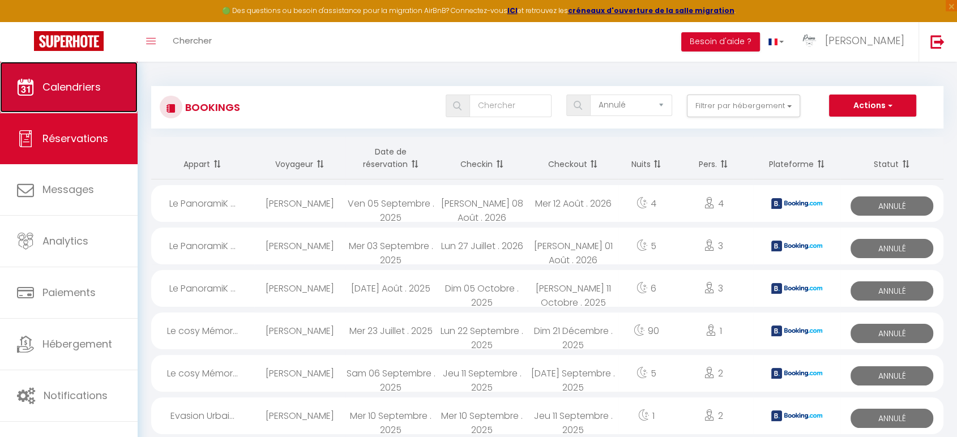
click at [73, 74] on link "Calendriers" at bounding box center [69, 87] width 138 height 51
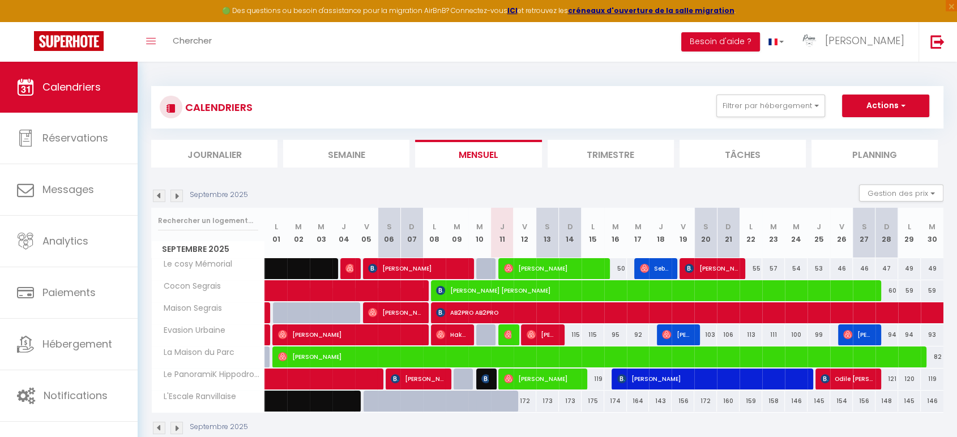
click at [591, 332] on div "115" at bounding box center [593, 335] width 23 height 21
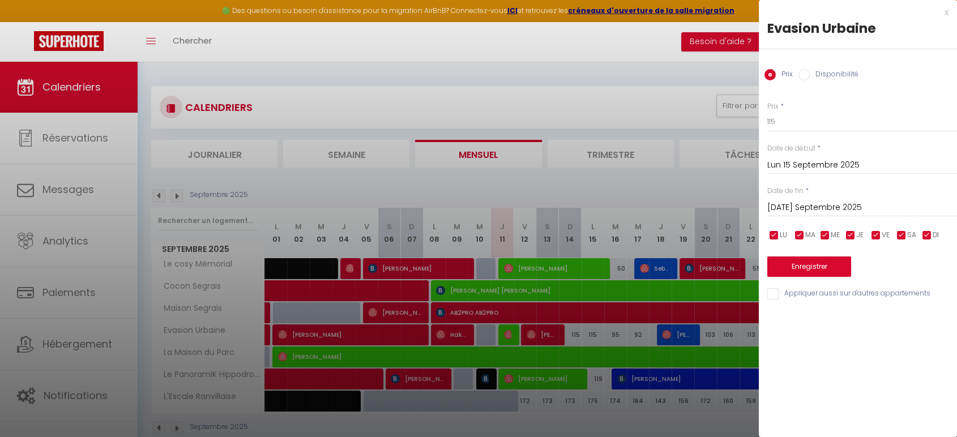
drag, startPoint x: 944, startPoint y: 12, endPoint x: 939, endPoint y: 10, distance: 5.8
click at [943, 11] on div "x" at bounding box center [854, 13] width 190 height 14
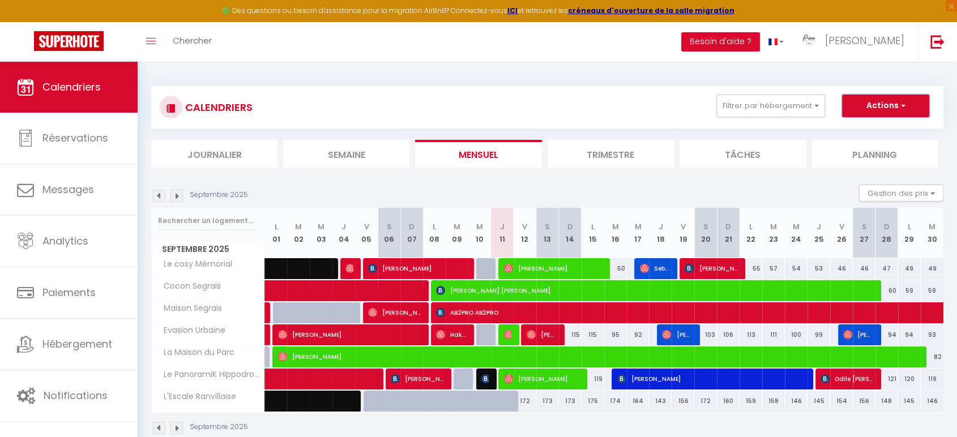
click at [879, 110] on button "Actions" at bounding box center [885, 106] width 87 height 23
click at [875, 128] on link "Nouvelle réservation" at bounding box center [874, 131] width 99 height 17
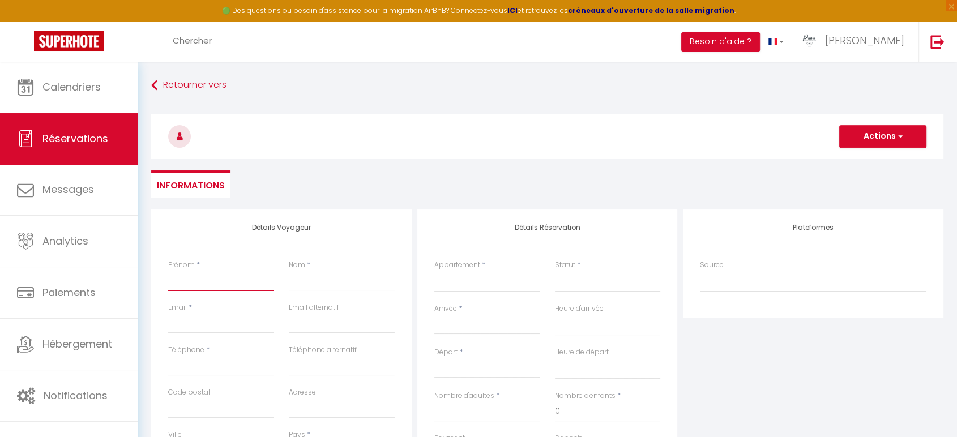
click at [215, 289] on input "Prénom" at bounding box center [221, 281] width 106 height 20
